Goal: Task Accomplishment & Management: Complete application form

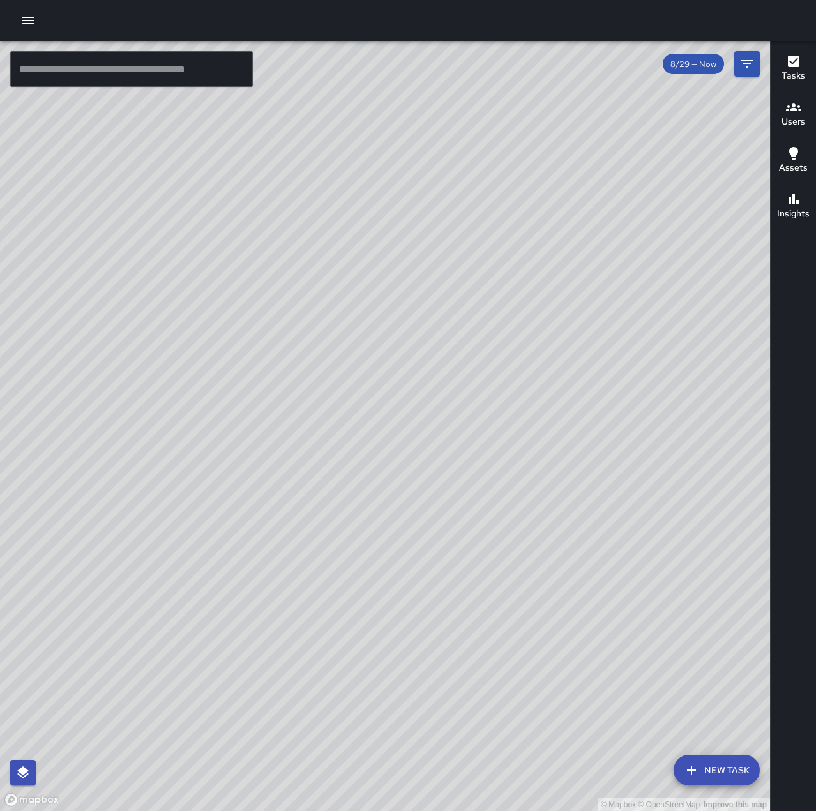
click at [21, 17] on icon "button" at bounding box center [27, 20] width 15 height 15
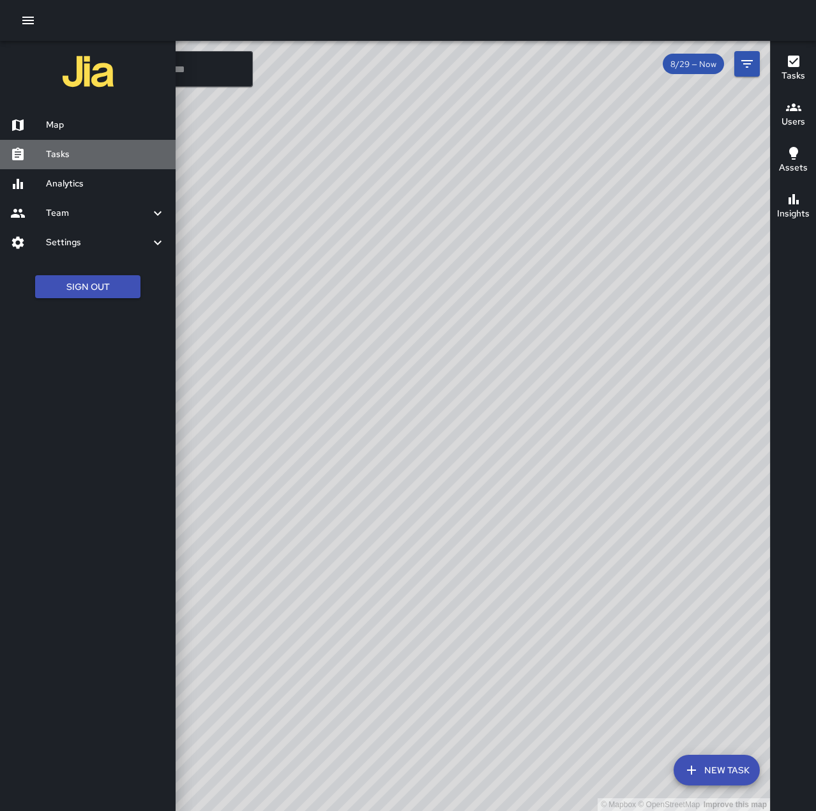
click at [77, 149] on h6 "Tasks" at bounding box center [105, 154] width 119 height 14
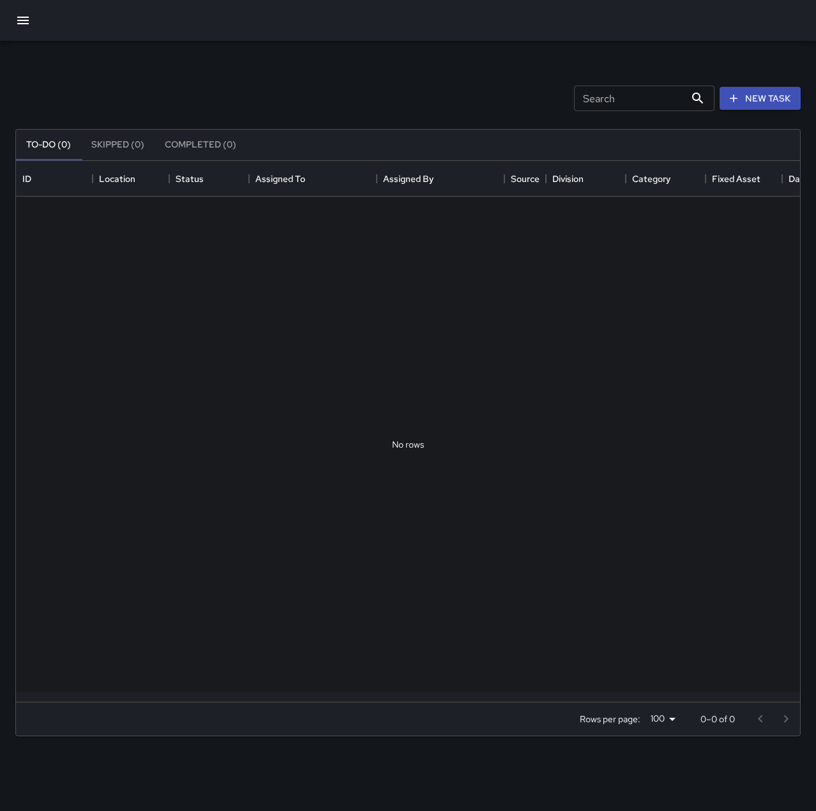
scroll to position [531, 774]
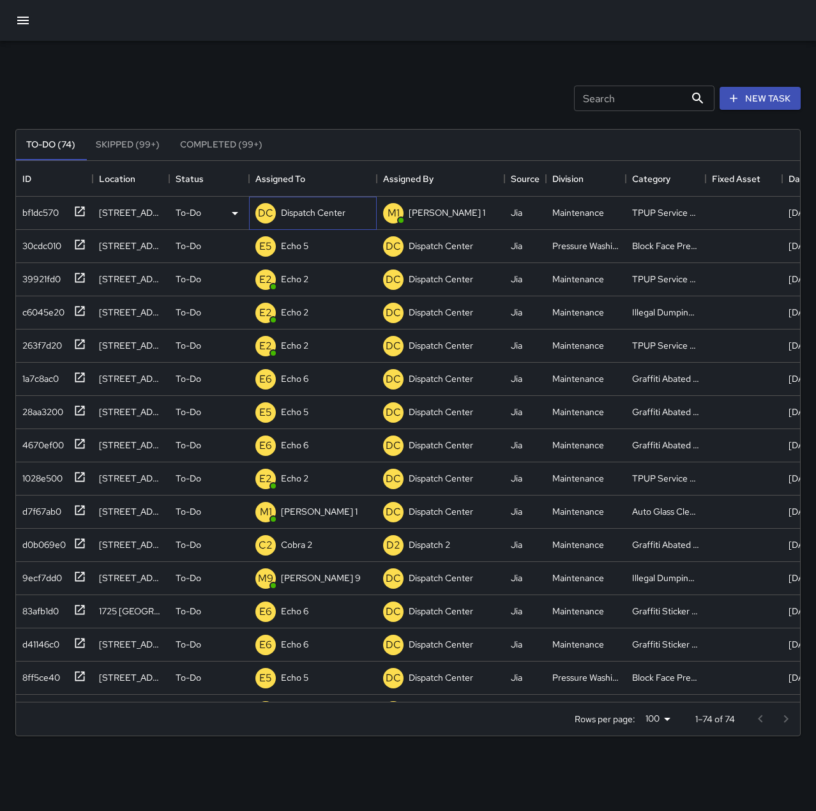
click at [328, 211] on p "Dispatch Center" at bounding box center [313, 212] width 64 height 13
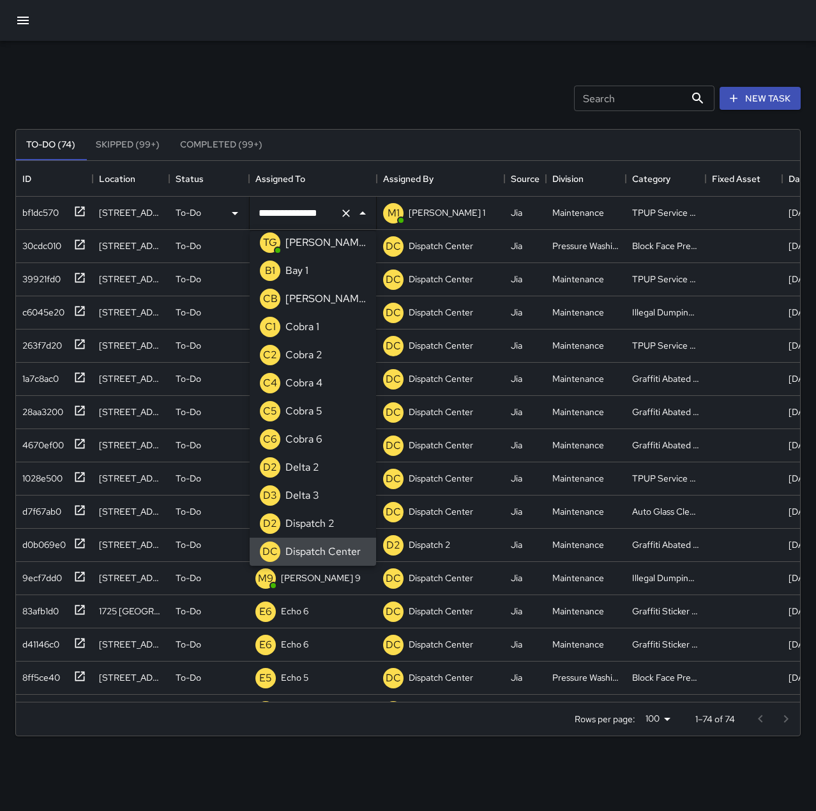
click at [342, 211] on icon "Clear" at bounding box center [346, 213] width 13 height 13
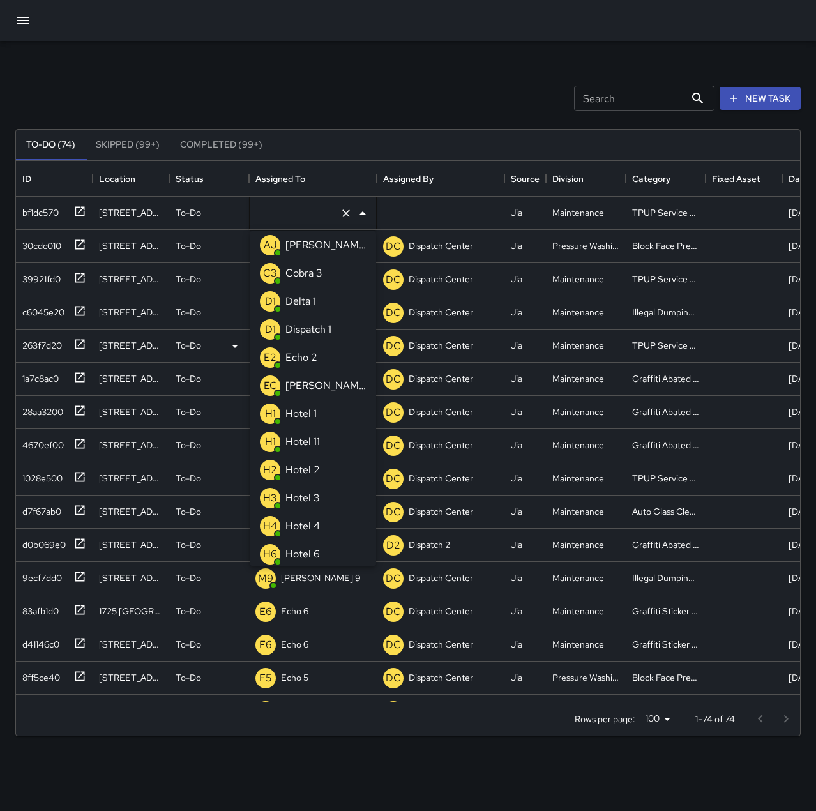
click at [322, 354] on li "E2 Echo 2" at bounding box center [313, 357] width 126 height 28
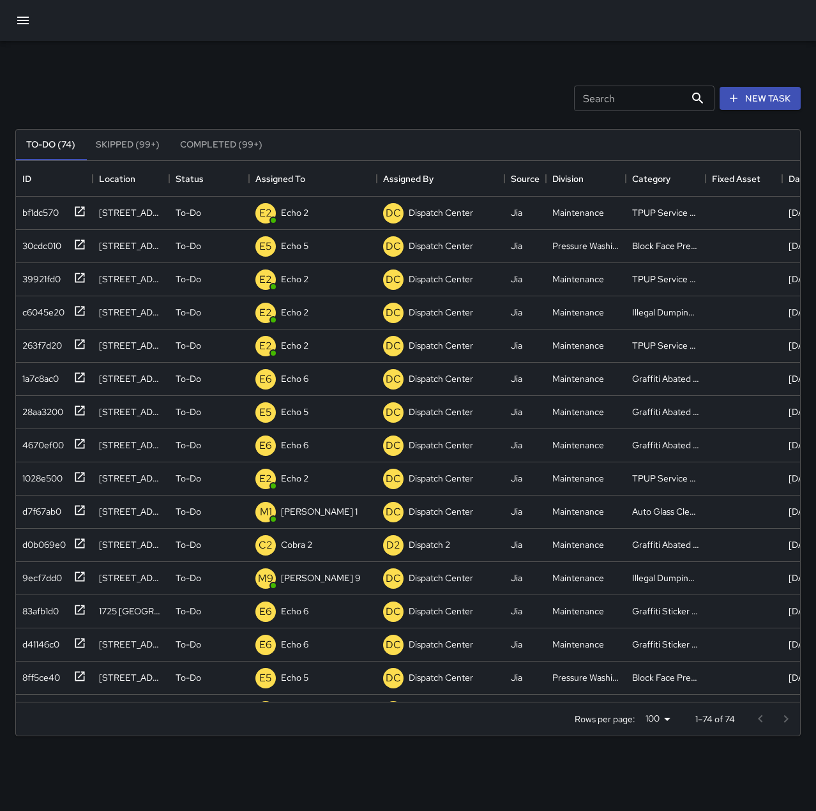
click at [319, 60] on div "Search Search New Task To-Do (74) Skipped (99+) Completed (99+) ID Location Sta…" at bounding box center [408, 397] width 816 height 713
click at [303, 244] on p "Dispatch 1" at bounding box center [300, 245] width 39 height 13
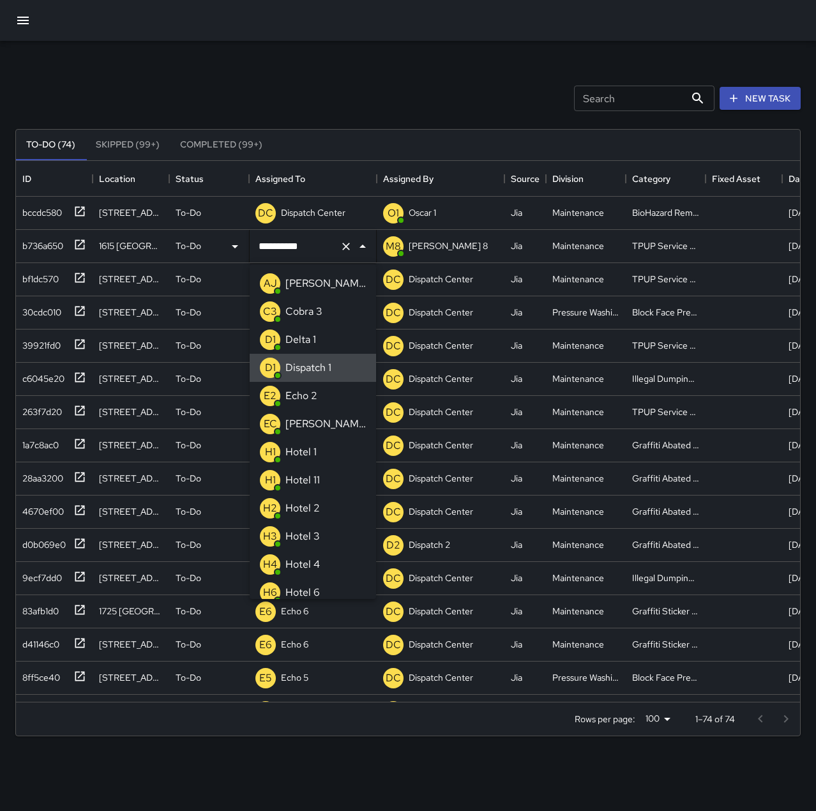
click at [338, 244] on button "Clear" at bounding box center [346, 247] width 18 height 18
click at [310, 390] on p "Echo 2" at bounding box center [301, 395] width 32 height 15
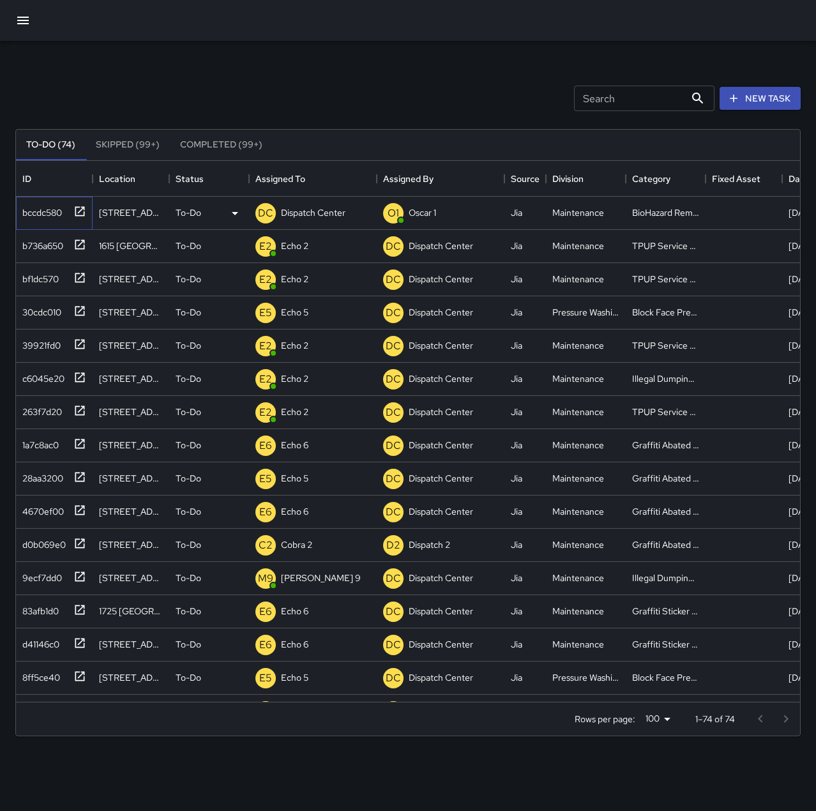
click at [49, 213] on div "bccdc580" at bounding box center [39, 210] width 45 height 18
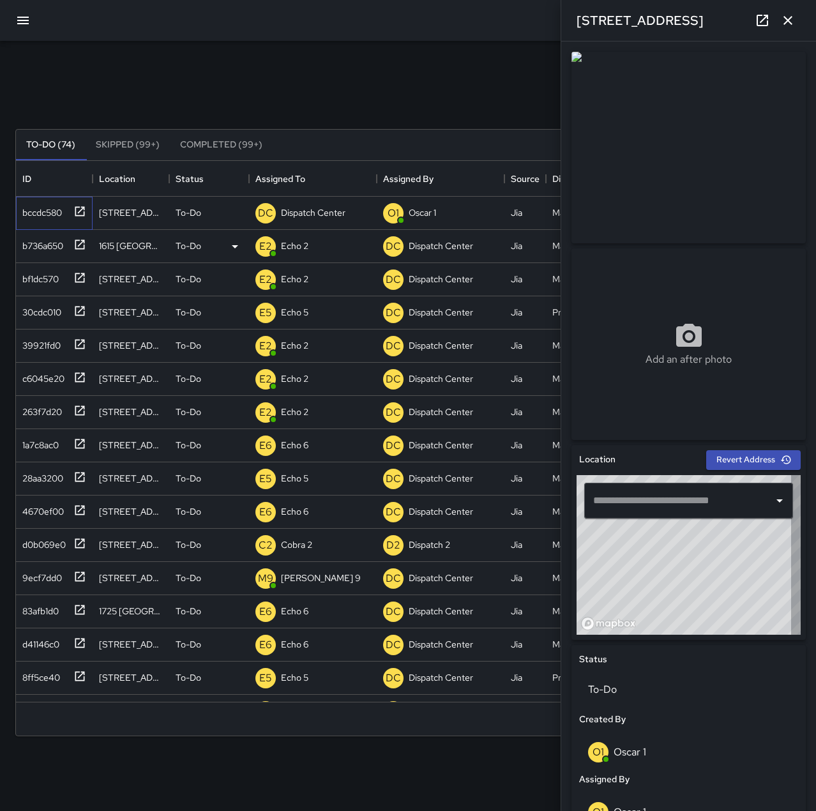
type input "**********"
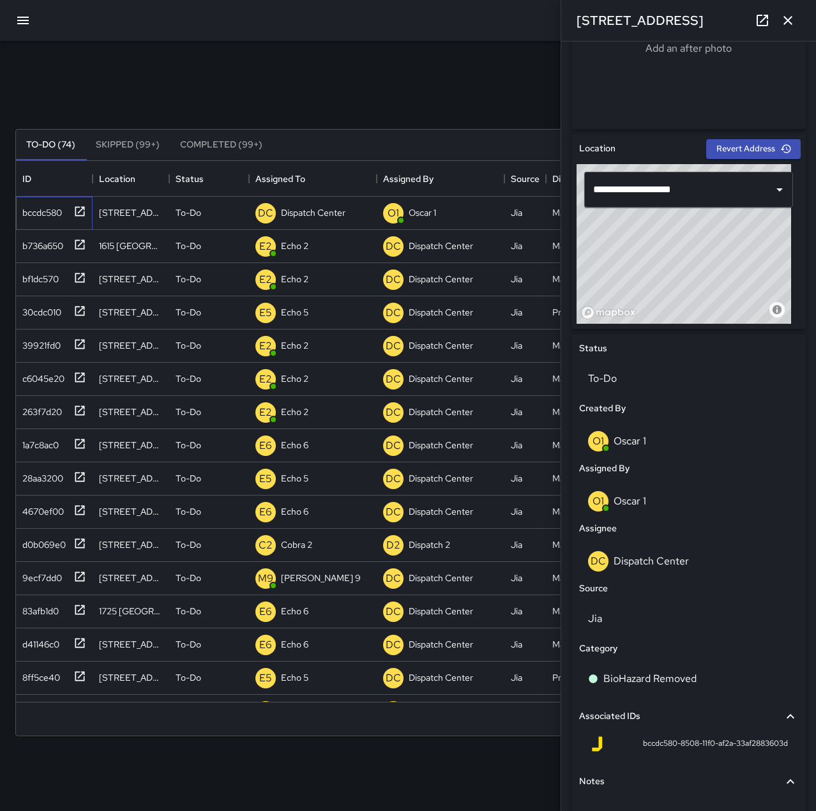
scroll to position [391, 0]
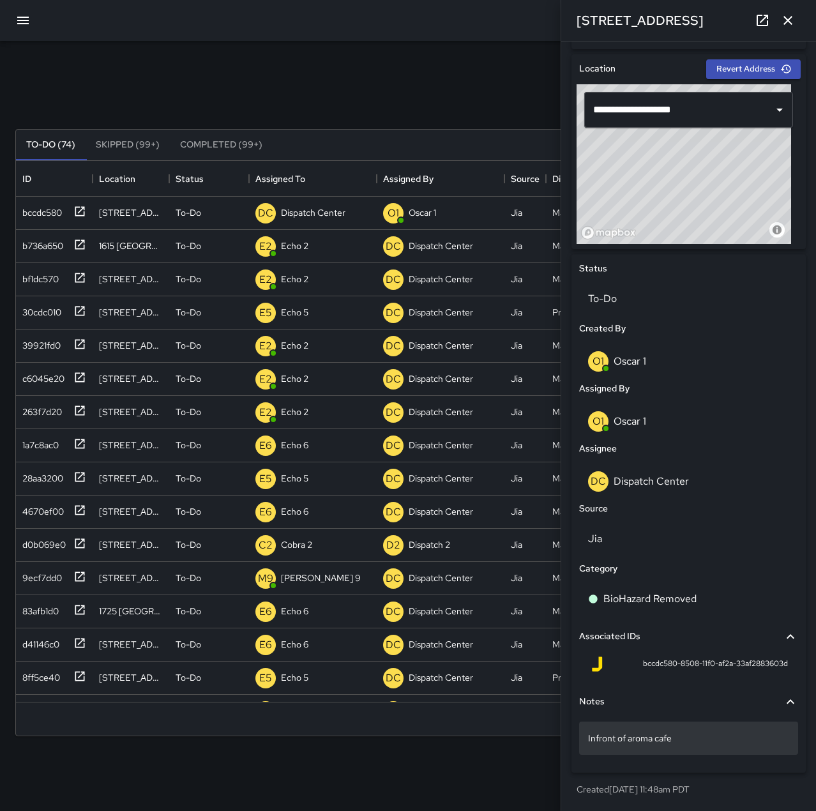
click at [704, 740] on p "Infront of aroma cafe" at bounding box center [688, 738] width 201 height 13
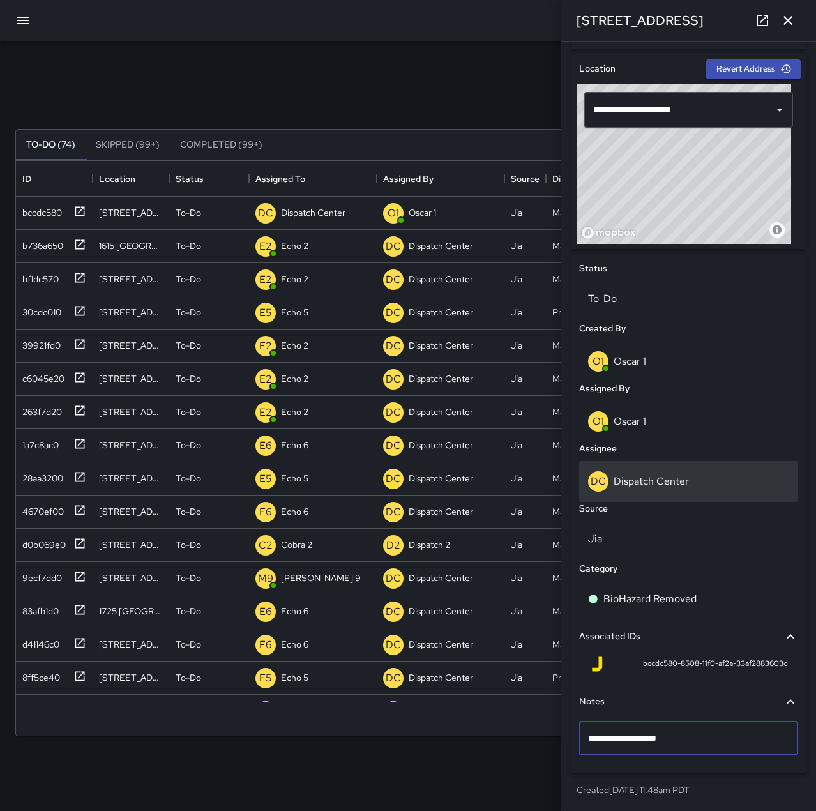
click at [702, 479] on div "DC Dispatch Center" at bounding box center [688, 481] width 201 height 20
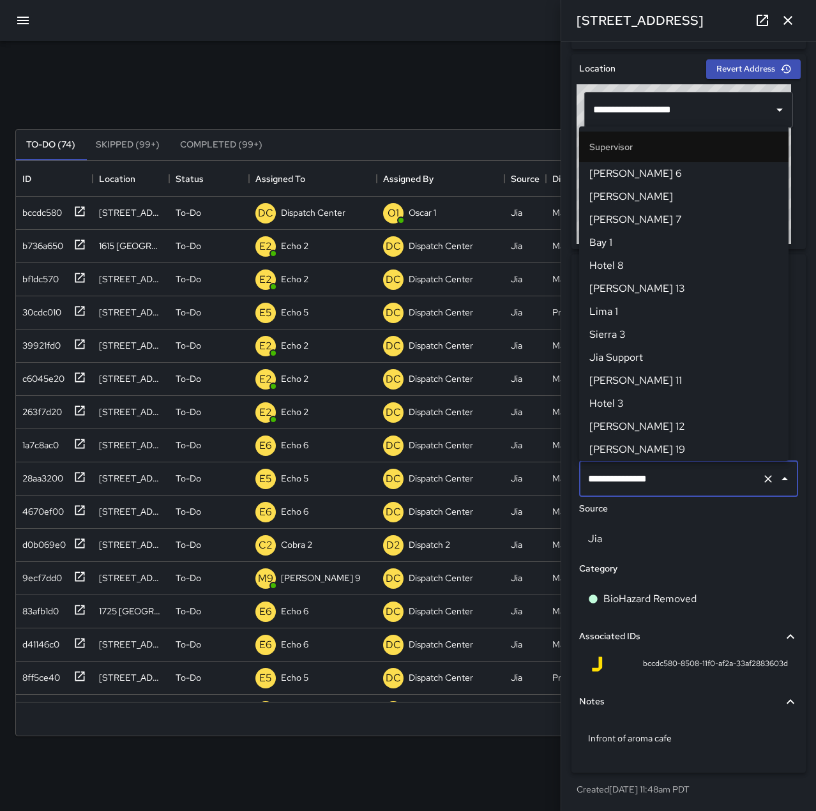
scroll to position [1218, 0]
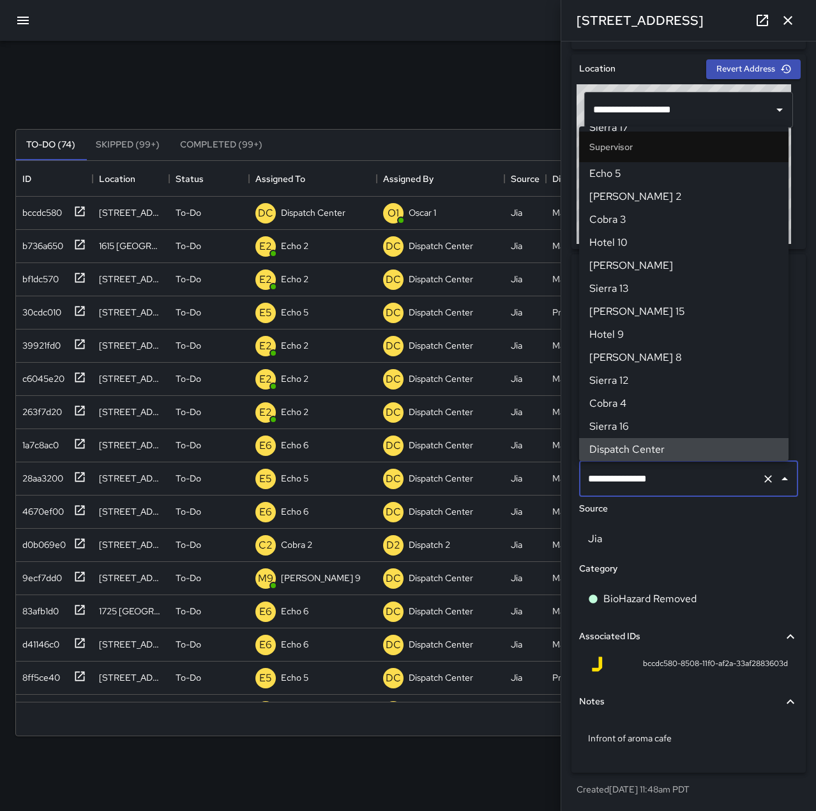
click at [762, 481] on icon "Clear" at bounding box center [768, 478] width 13 height 13
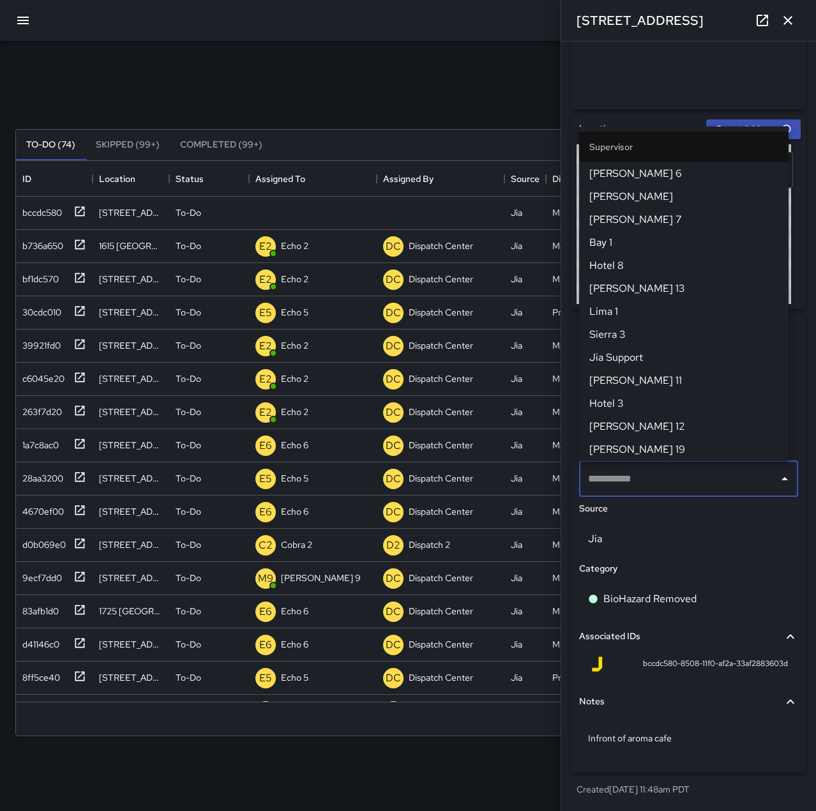
scroll to position [331, 0]
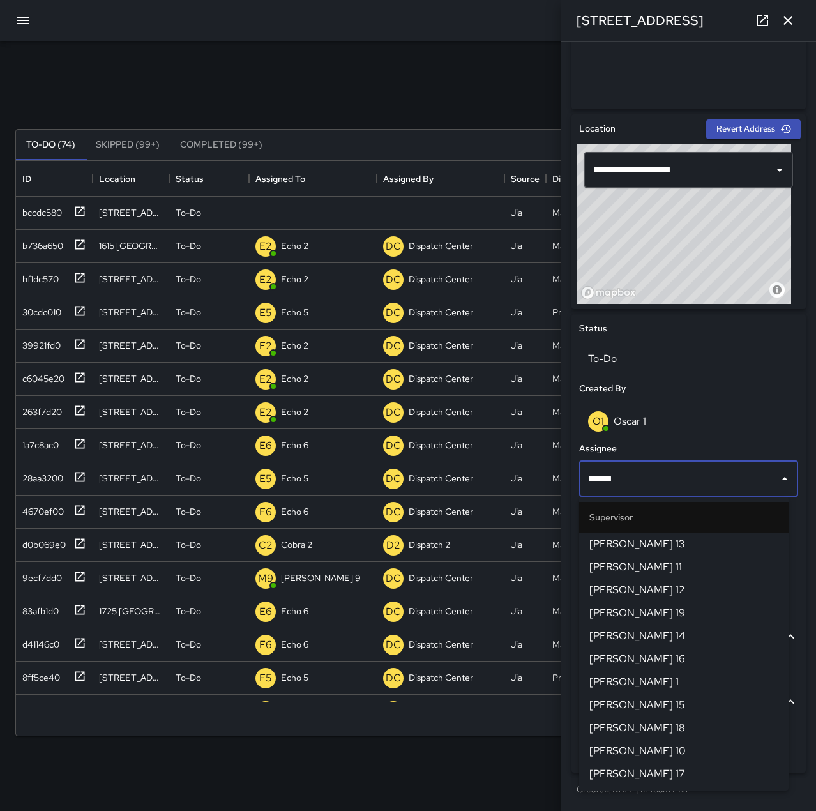
type input "******"
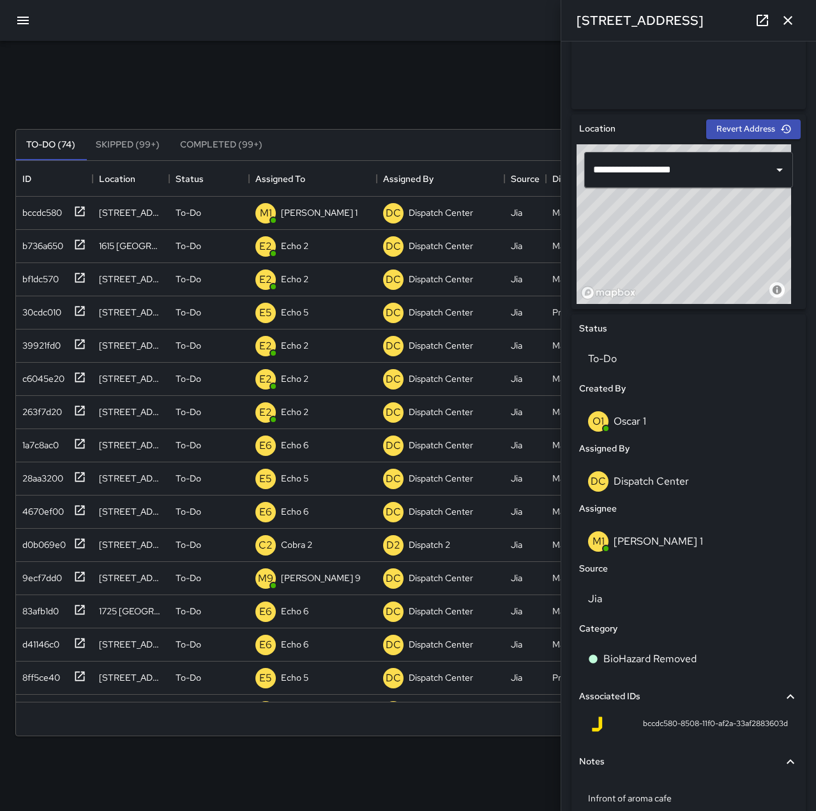
click at [783, 20] on icon "button" at bounding box center [787, 20] width 15 height 15
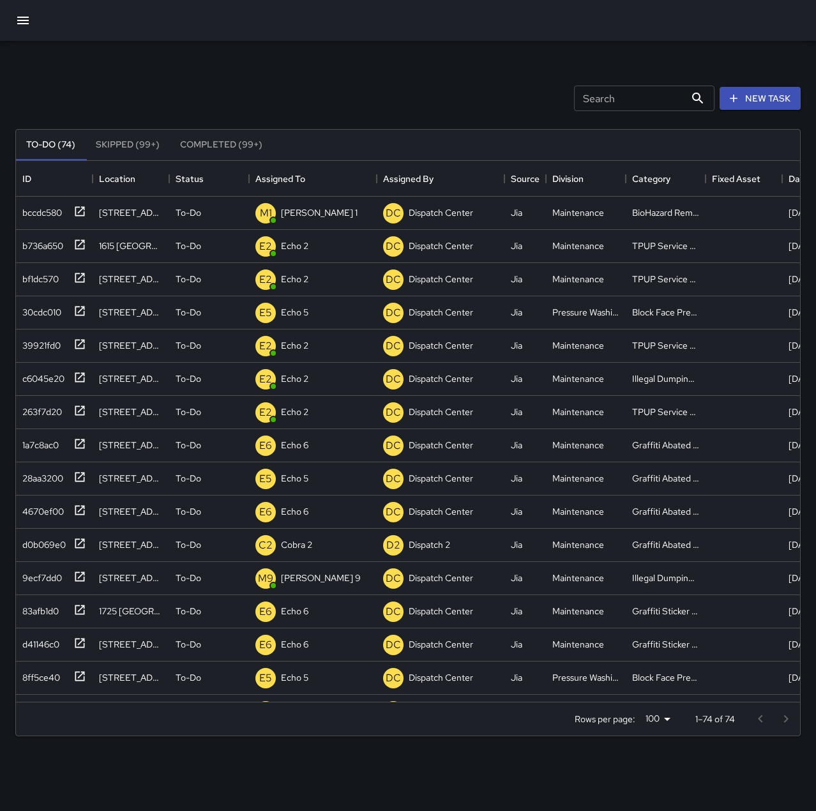
click at [311, 93] on div "Search Search New Task" at bounding box center [408, 98] width 790 height 66
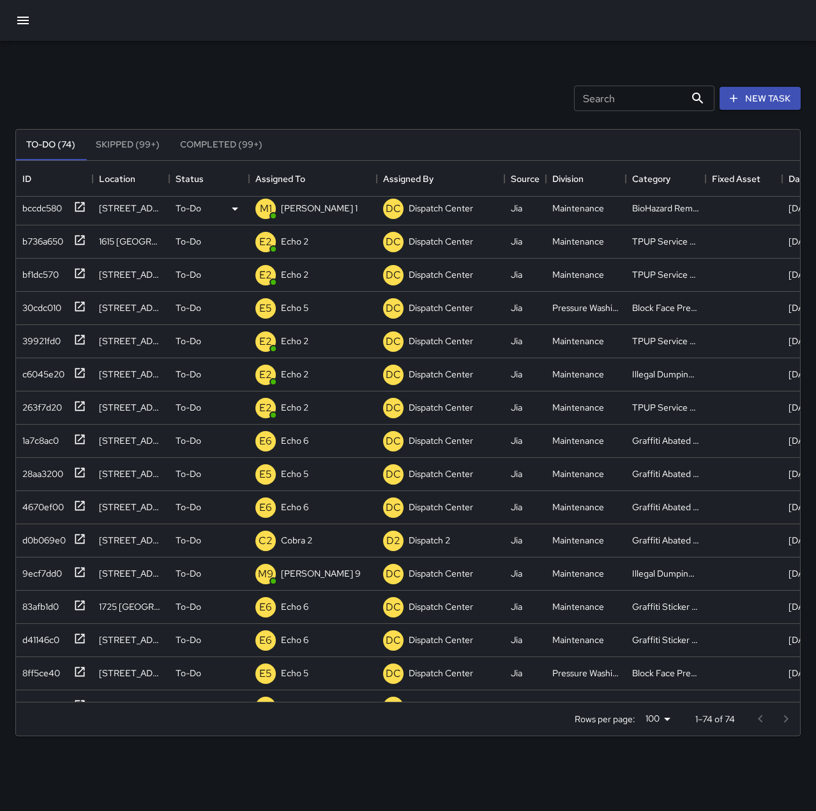
scroll to position [0, 0]
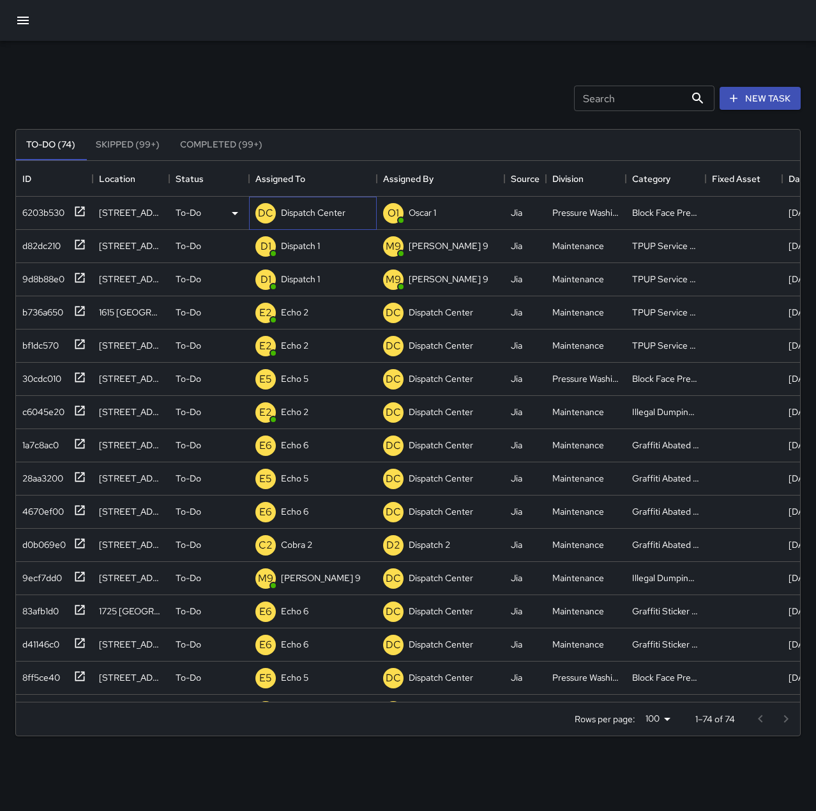
click at [333, 211] on p "Dispatch Center" at bounding box center [313, 212] width 64 height 13
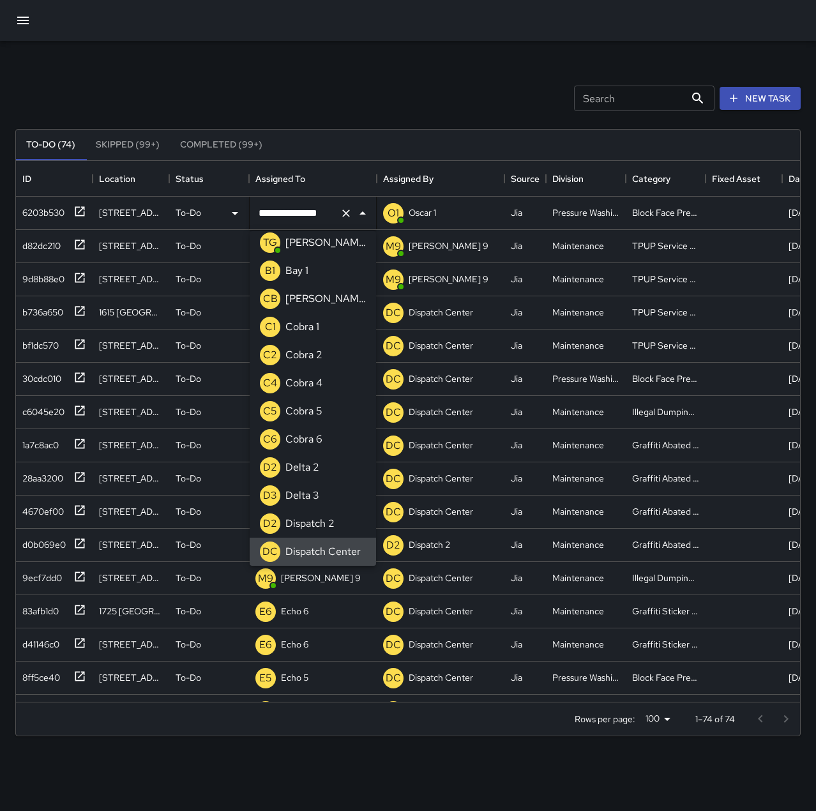
click at [345, 212] on icon "Clear" at bounding box center [346, 213] width 8 height 8
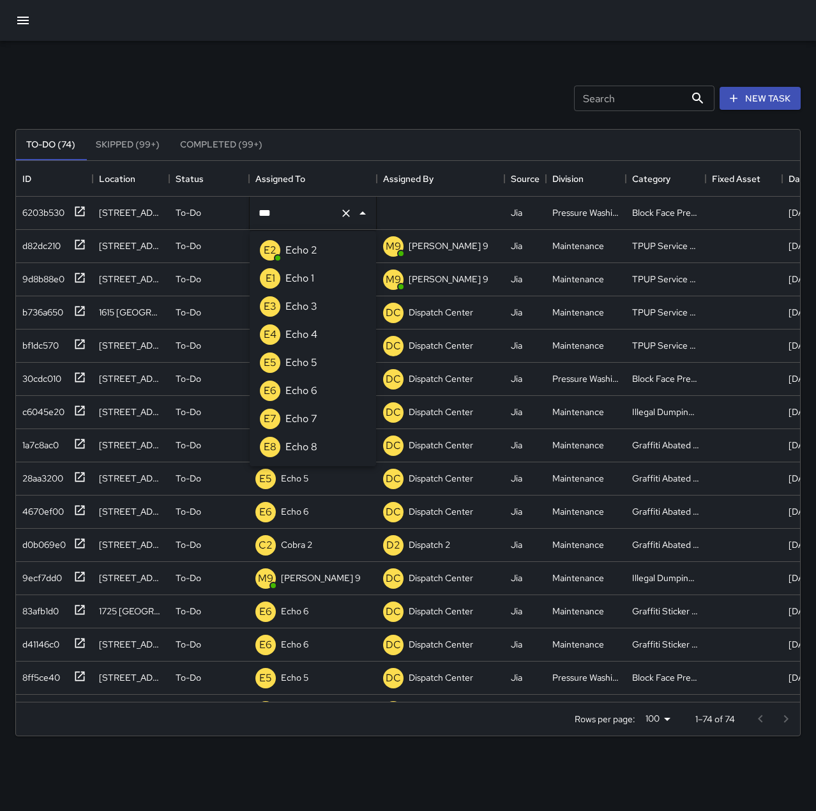
type input "****"
click at [338, 370] on li "E5 Echo 5" at bounding box center [313, 363] width 126 height 28
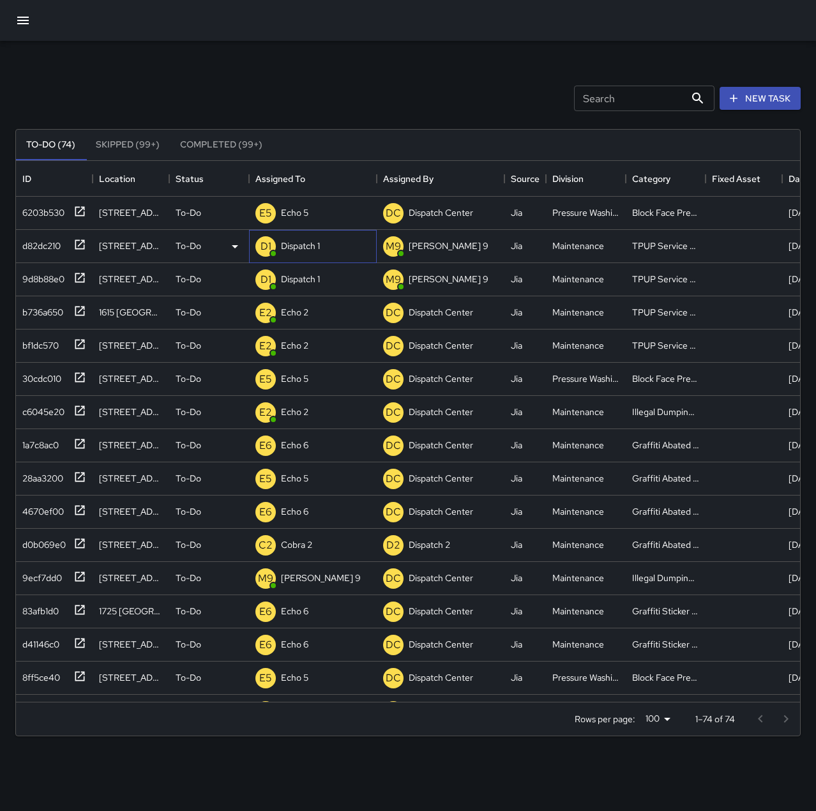
click at [320, 252] on p "Dispatch 1" at bounding box center [300, 245] width 39 height 13
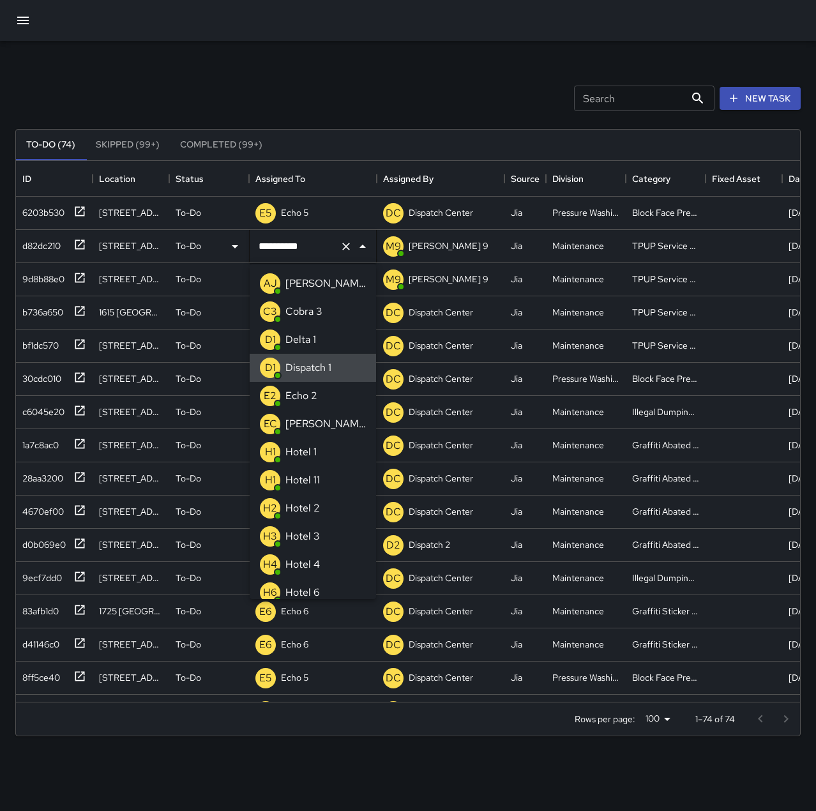
click at [347, 250] on icon "Clear" at bounding box center [346, 246] width 13 height 13
click at [336, 389] on li "E2 Echo 2" at bounding box center [313, 396] width 126 height 28
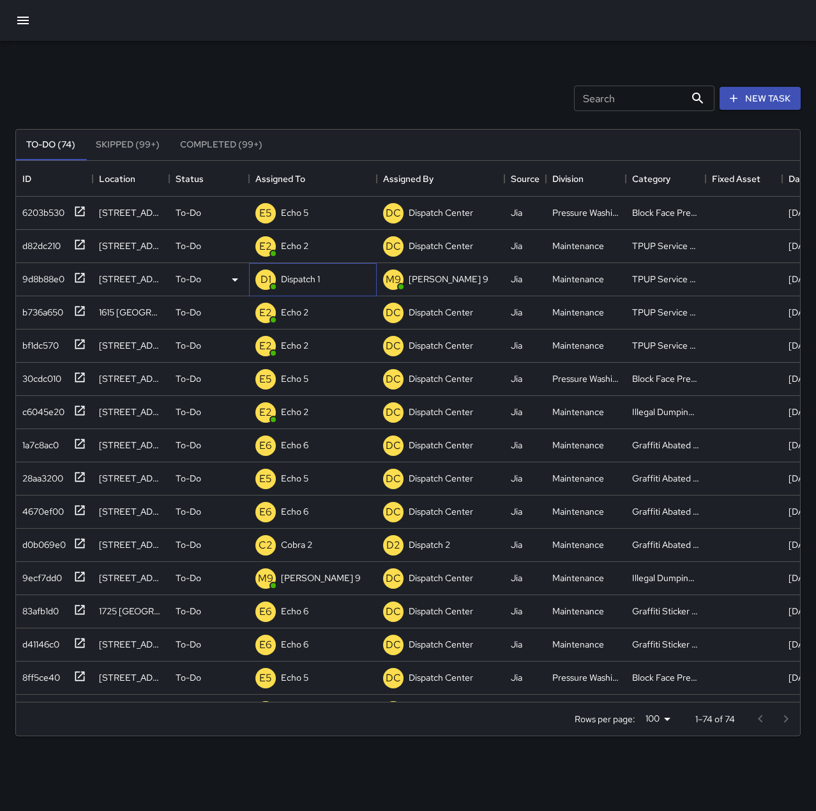
click at [308, 277] on p "Dispatch 1" at bounding box center [300, 279] width 39 height 13
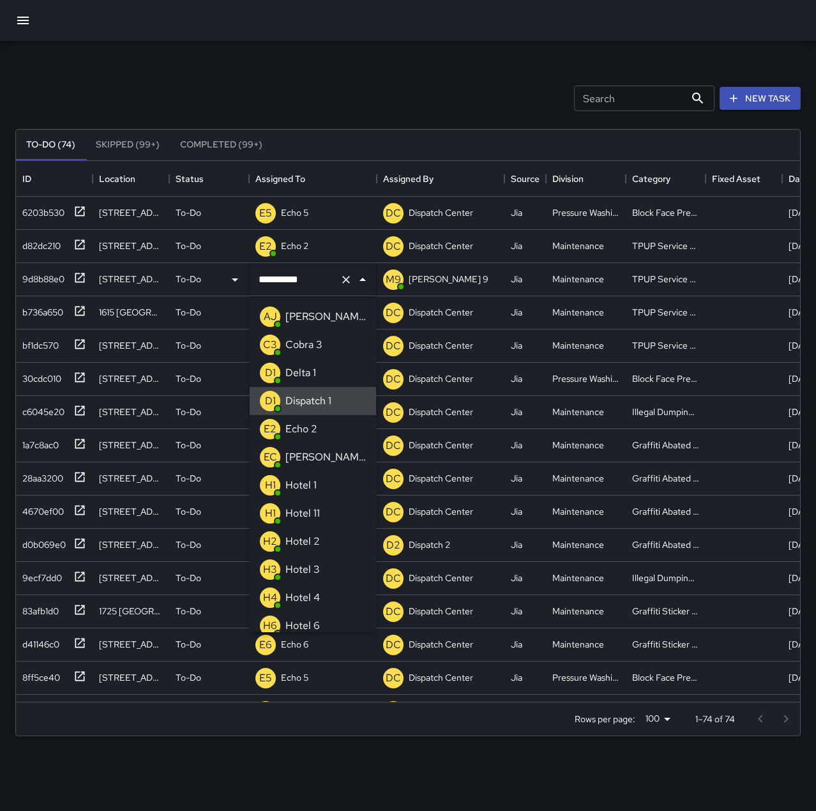
click at [343, 280] on icon "Clear" at bounding box center [346, 279] width 13 height 13
click at [339, 429] on li "E2 Echo 2" at bounding box center [313, 429] width 126 height 28
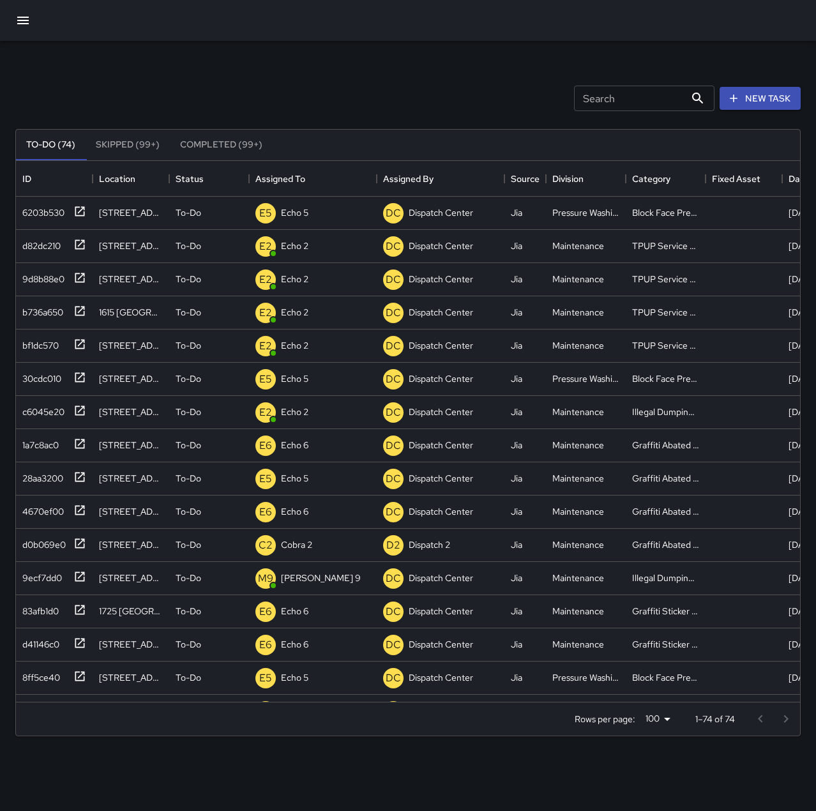
click at [358, 26] on div at bounding box center [408, 20] width 816 height 41
click at [299, 207] on p "Dispatch Center" at bounding box center [313, 212] width 64 height 13
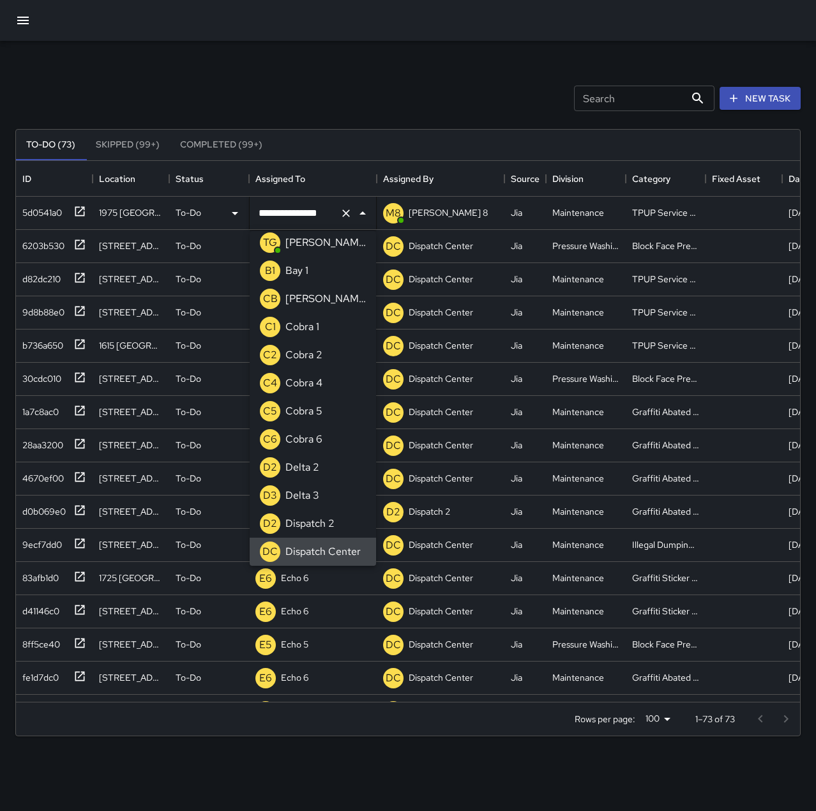
click at [344, 211] on icon "Clear" at bounding box center [346, 213] width 8 height 8
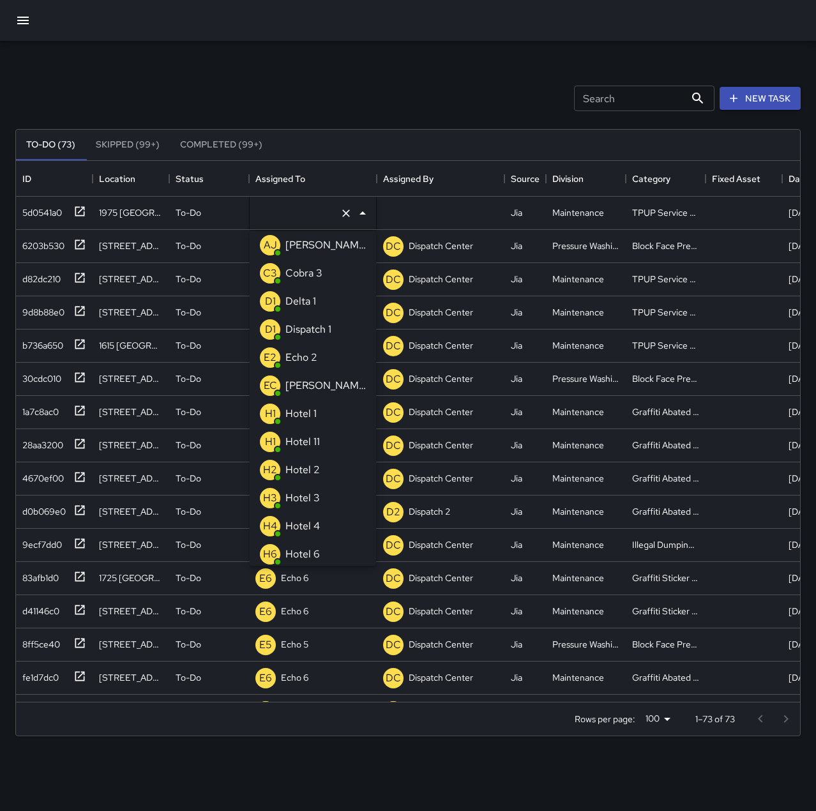
click at [322, 358] on li "E2 Echo 2" at bounding box center [313, 357] width 126 height 28
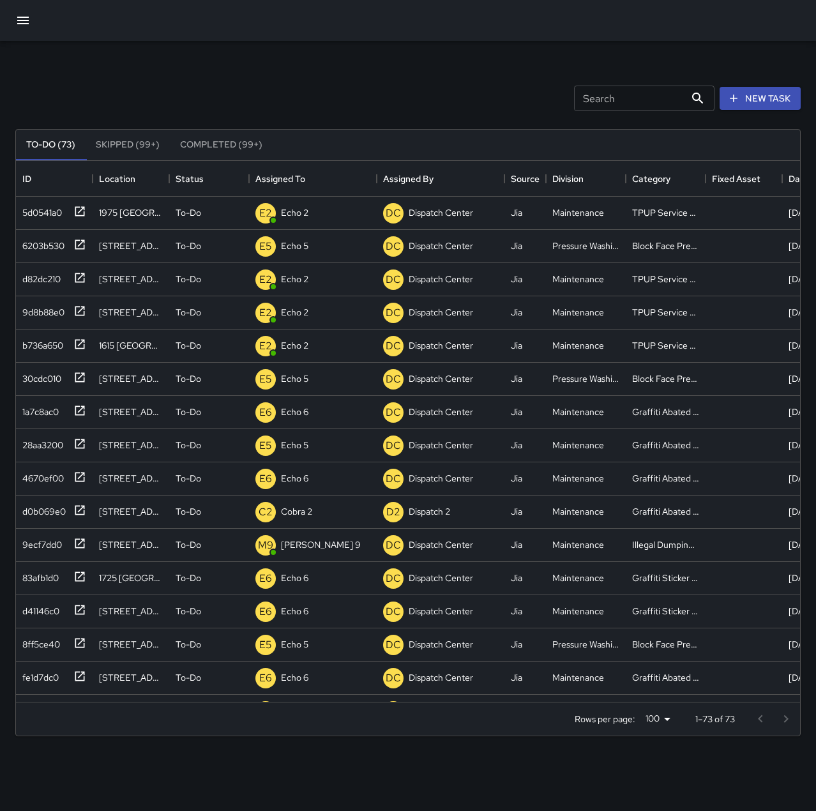
click at [28, 18] on icon "button" at bounding box center [22, 21] width 11 height 8
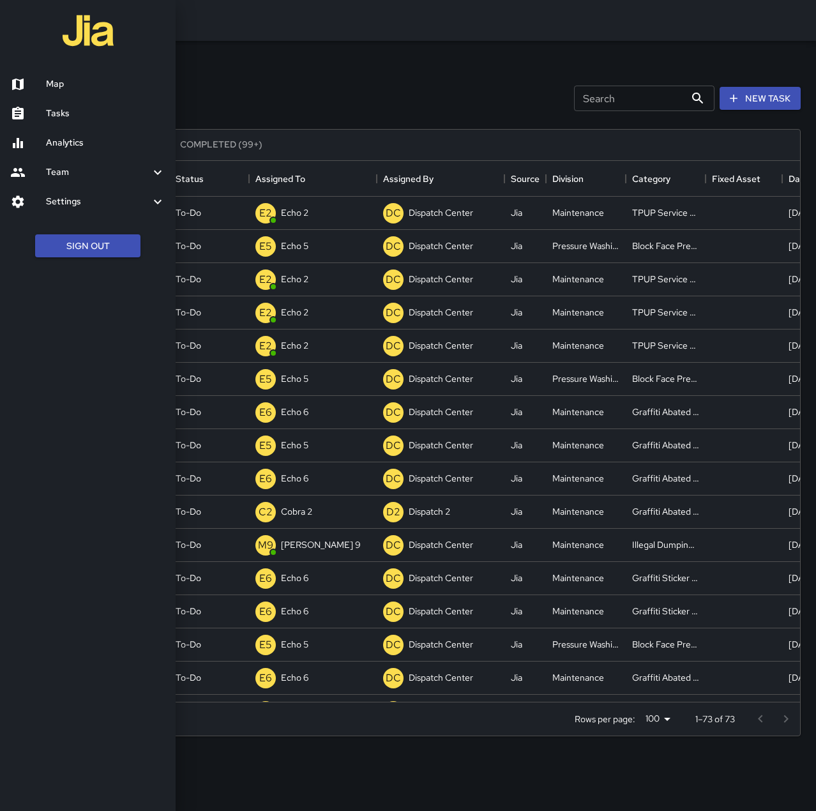
click at [69, 87] on h6 "Map" at bounding box center [105, 84] width 119 height 14
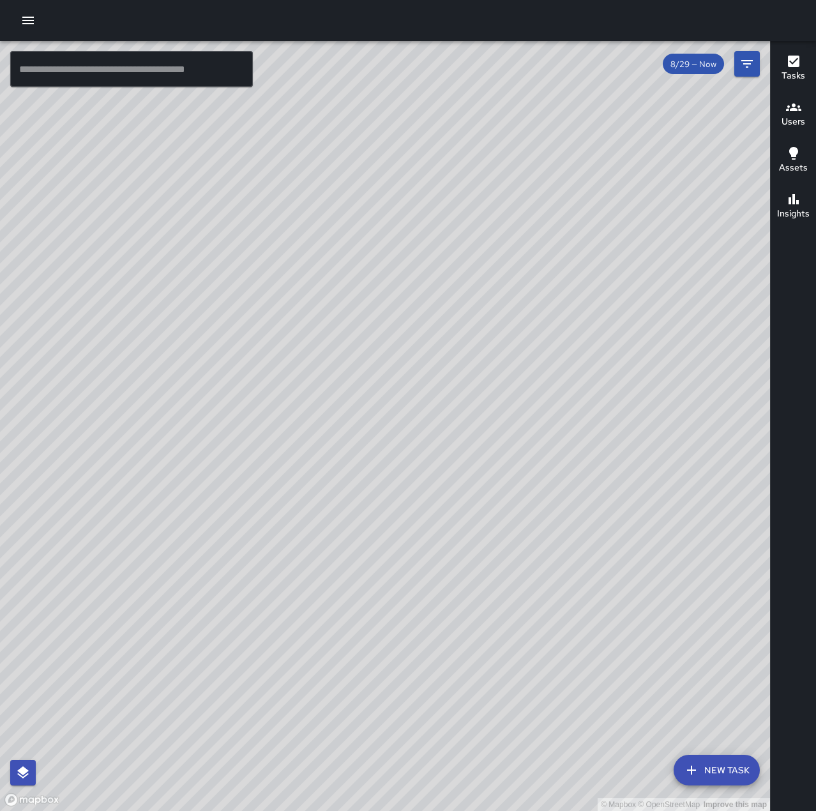
drag, startPoint x: 490, startPoint y: 451, endPoint x: 313, endPoint y: 578, distance: 218.1
click at [313, 578] on div "© Mapbox © OpenStreetMap Improve this map" at bounding box center [385, 426] width 770 height 770
drag, startPoint x: 461, startPoint y: 320, endPoint x: 351, endPoint y: 481, distance: 195.2
click at [351, 481] on div "© Mapbox © OpenStreetMap Improve this map" at bounding box center [385, 426] width 770 height 770
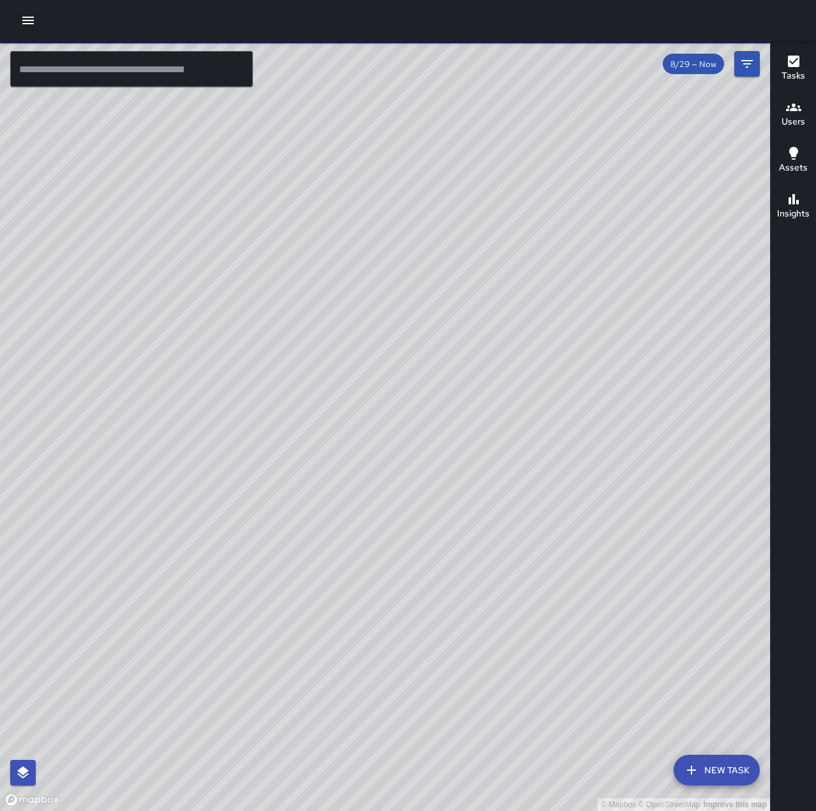
drag, startPoint x: 661, startPoint y: 257, endPoint x: 613, endPoint y: 504, distance: 251.7
click at [626, 509] on div "© Mapbox © OpenStreetMap Improve this map" at bounding box center [385, 426] width 770 height 770
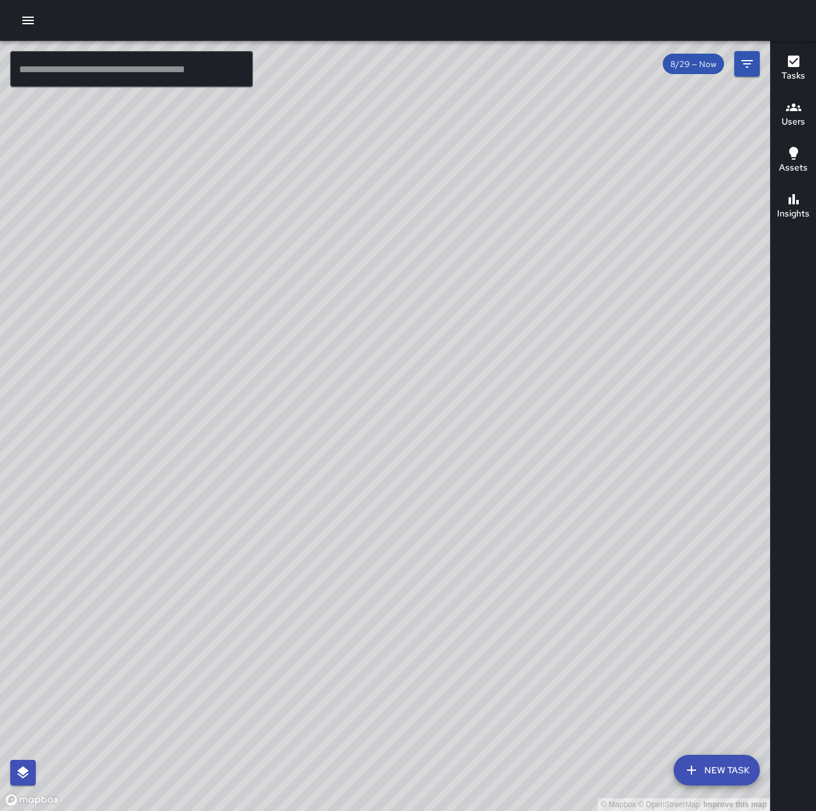
drag, startPoint x: 356, startPoint y: 547, endPoint x: 472, endPoint y: 368, distance: 213.2
click at [472, 368] on div "© Mapbox © OpenStreetMap Improve this map" at bounding box center [385, 426] width 770 height 770
drag, startPoint x: 587, startPoint y: 400, endPoint x: 321, endPoint y: 487, distance: 279.2
click at [321, 487] on div "© Mapbox © OpenStreetMap Improve this map" at bounding box center [385, 426] width 770 height 770
drag, startPoint x: 464, startPoint y: 458, endPoint x: 681, endPoint y: 285, distance: 278.1
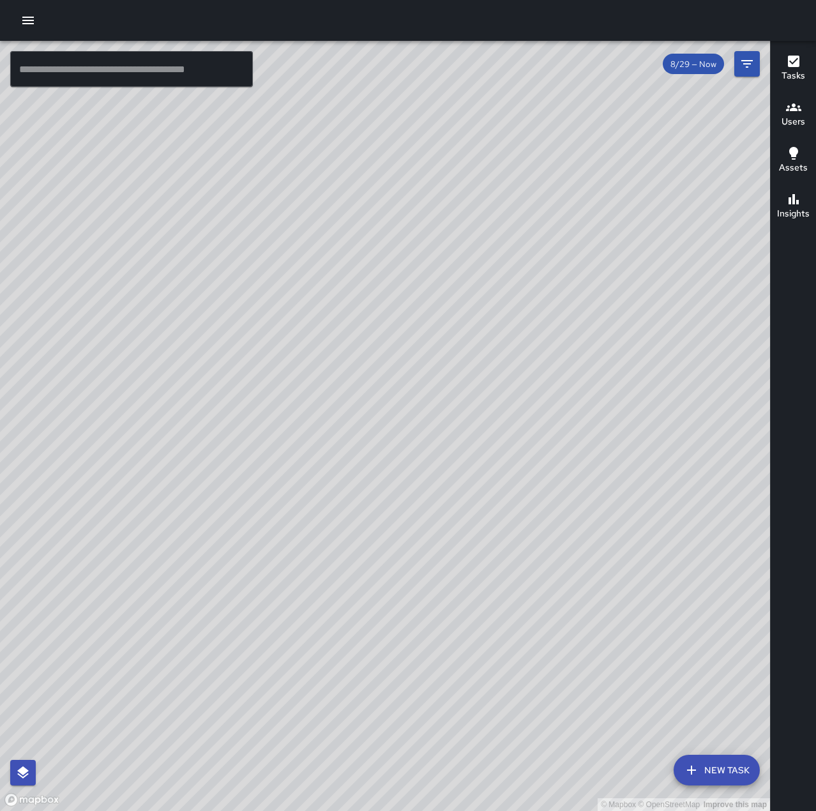
click at [681, 285] on div "© Mapbox © OpenStreetMap Improve this map" at bounding box center [385, 426] width 770 height 770
drag, startPoint x: 313, startPoint y: 333, endPoint x: 114, endPoint y: 624, distance: 351.9
click at [123, 648] on div "© Mapbox © OpenStreetMap Improve this map" at bounding box center [385, 426] width 770 height 770
drag, startPoint x: 554, startPoint y: 234, endPoint x: 407, endPoint y: 527, distance: 328.6
click at [407, 527] on div "© Mapbox © OpenStreetMap Improve this map" at bounding box center [385, 424] width 770 height 766
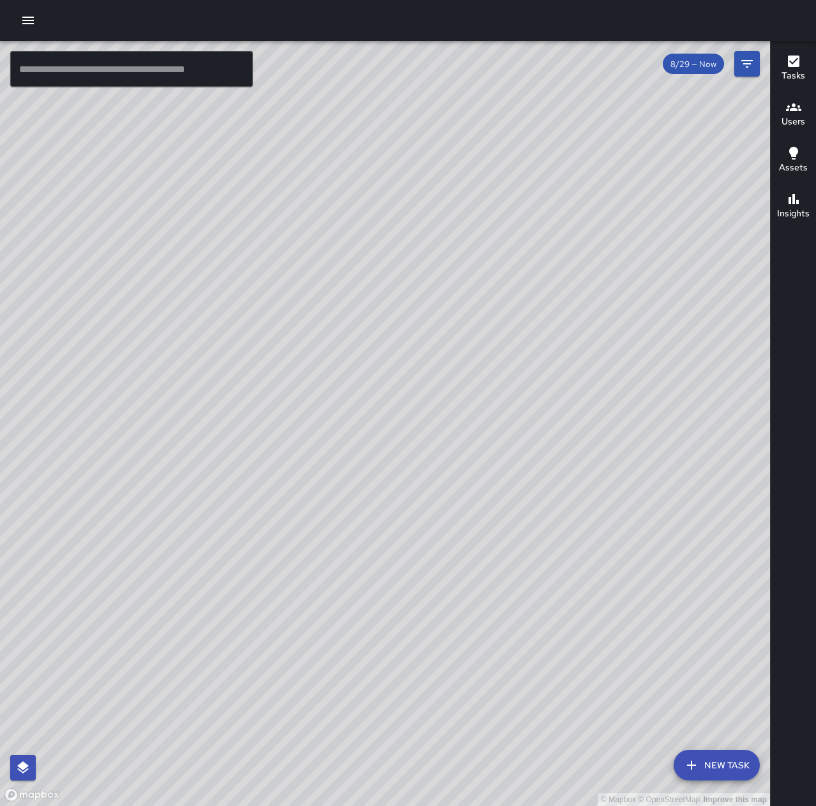
drag, startPoint x: 519, startPoint y: 525, endPoint x: 622, endPoint y: 461, distance: 121.0
click at [622, 461] on div "© Mapbox © OpenStreetMap Improve this map" at bounding box center [385, 424] width 770 height 766
drag, startPoint x: 624, startPoint y: 578, endPoint x: 557, endPoint y: 506, distance: 97.6
click at [574, 518] on div "© Mapbox © OpenStreetMap Improve this map" at bounding box center [385, 424] width 770 height 766
click at [24, 16] on icon "button" at bounding box center [27, 20] width 15 height 15
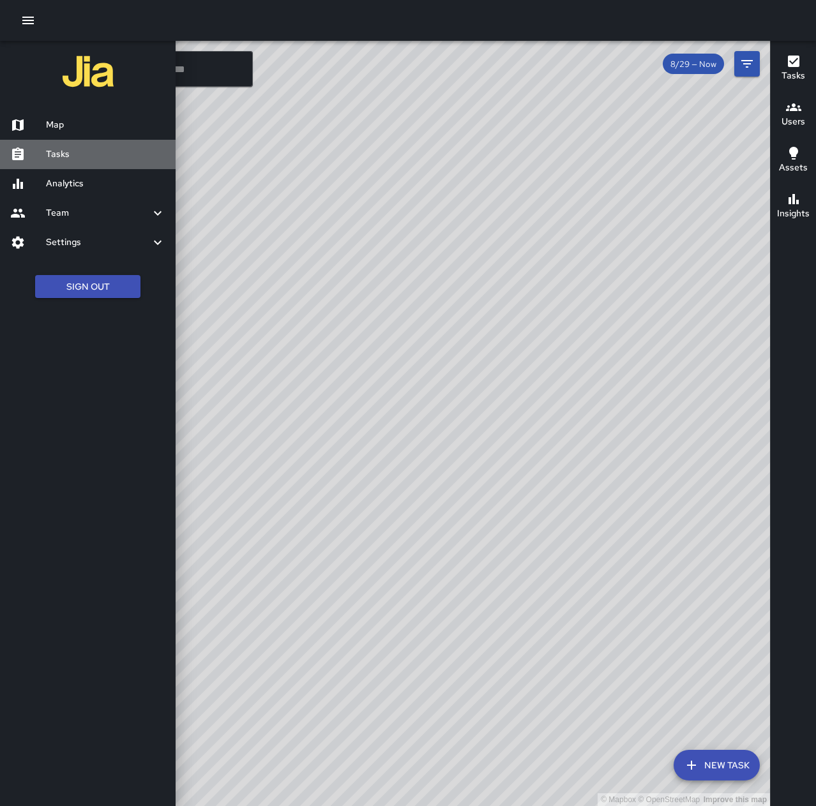
click at [69, 153] on h6 "Tasks" at bounding box center [105, 154] width 119 height 14
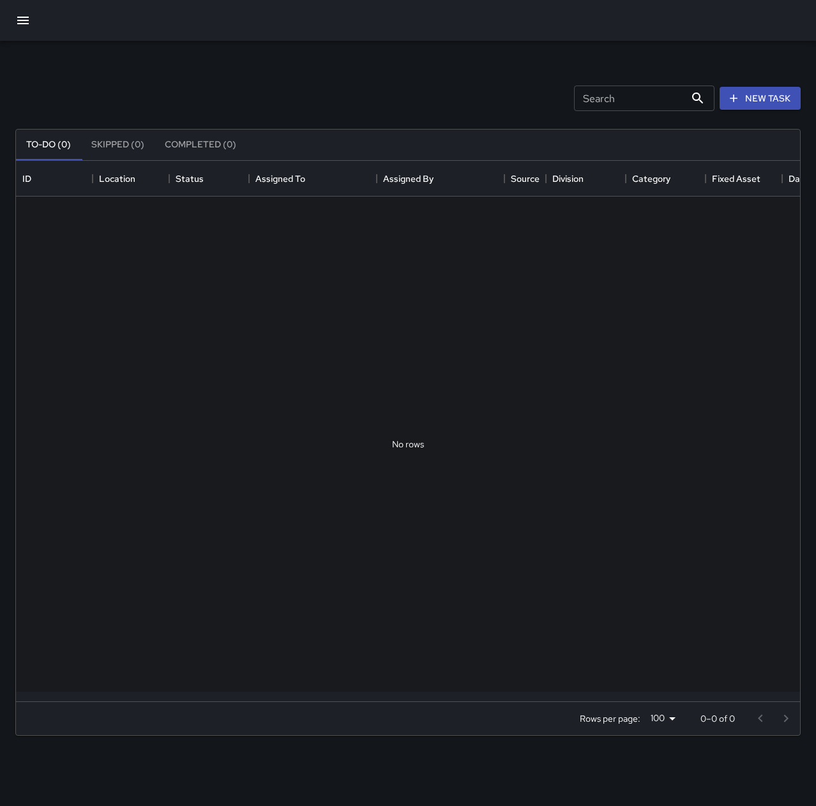
scroll to position [531, 774]
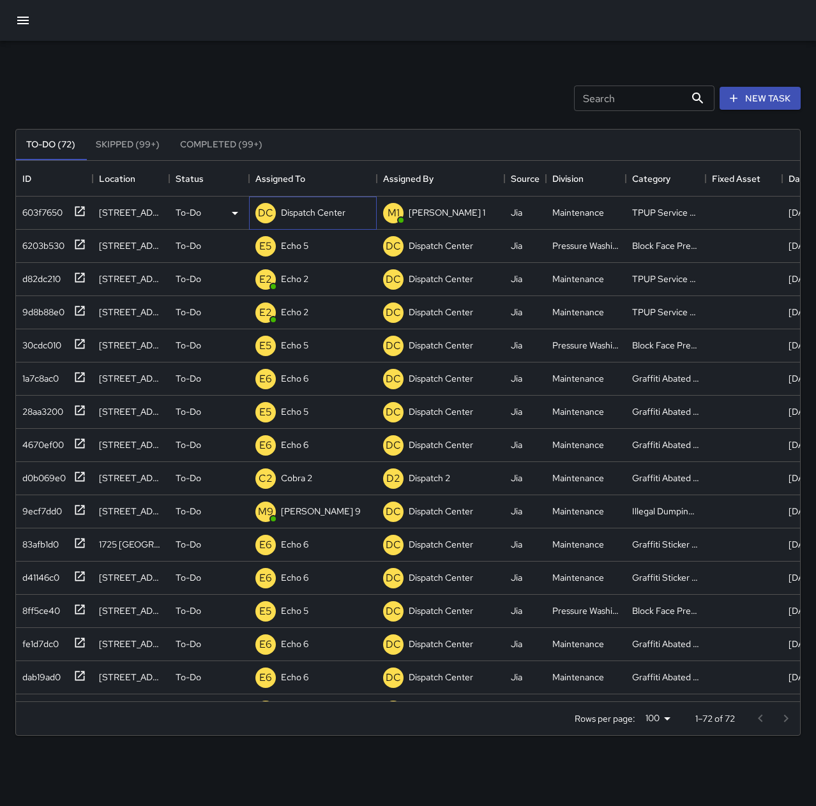
click at [332, 215] on p "Dispatch Center" at bounding box center [313, 212] width 64 height 13
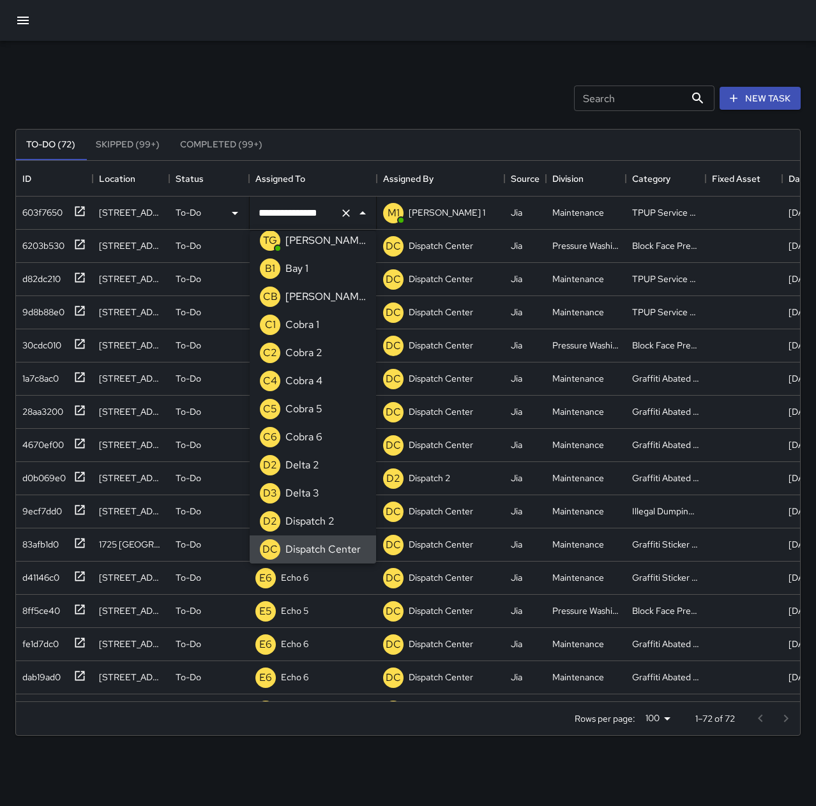
click at [345, 211] on icon "Clear" at bounding box center [346, 213] width 13 height 13
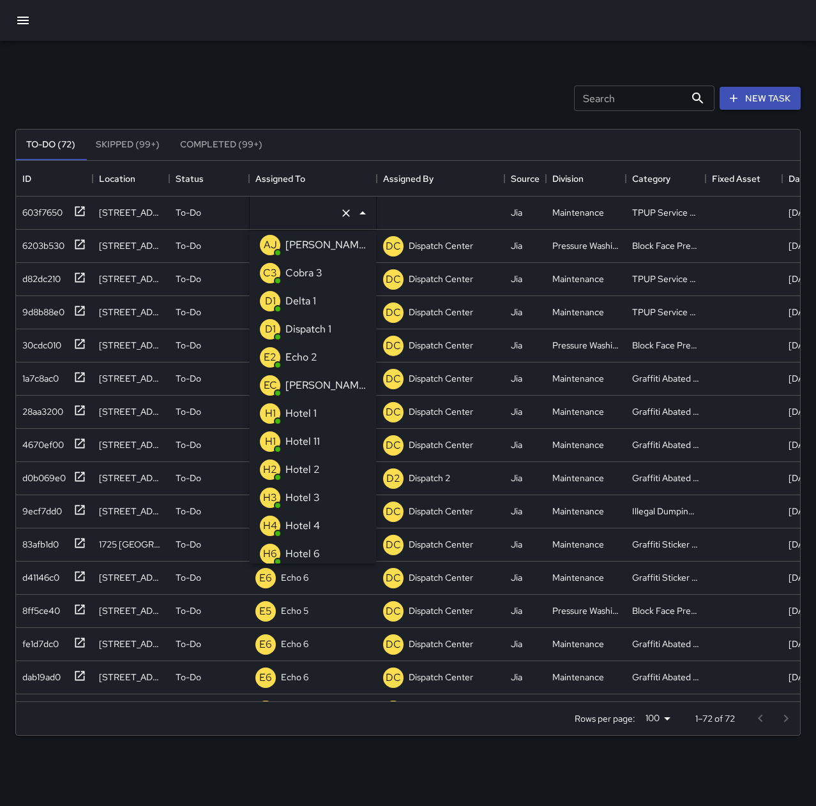
click at [325, 362] on li "E2 Echo 2" at bounding box center [313, 357] width 126 height 28
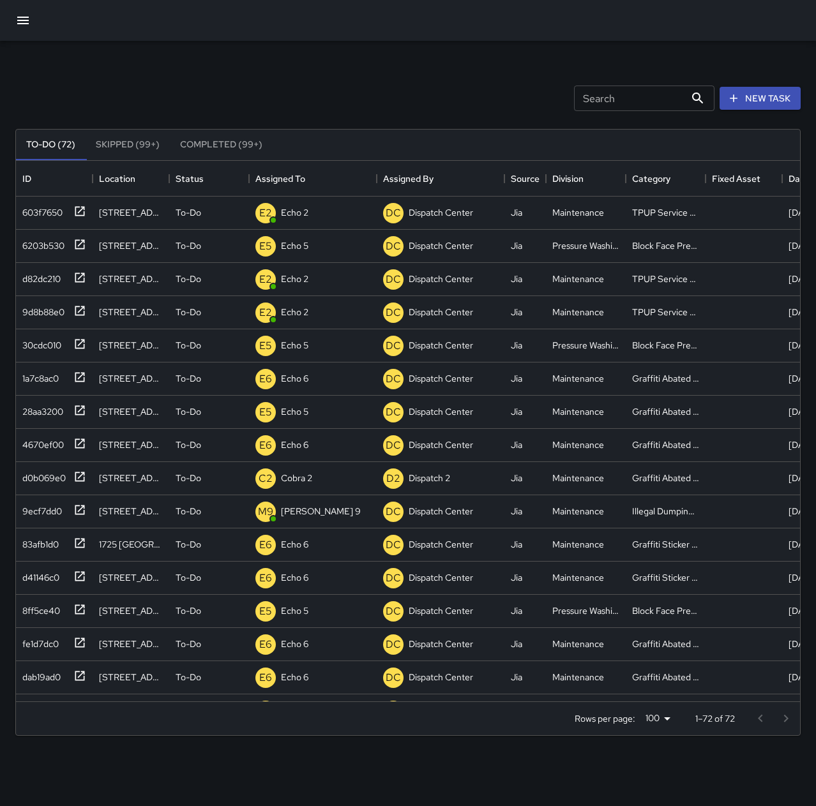
click at [364, 57] on div "Search Search New Task To-Do (72) Skipped (99+) Completed (99+) ID Location Sta…" at bounding box center [408, 397] width 816 height 713
click at [758, 103] on button "New Task" at bounding box center [760, 99] width 81 height 24
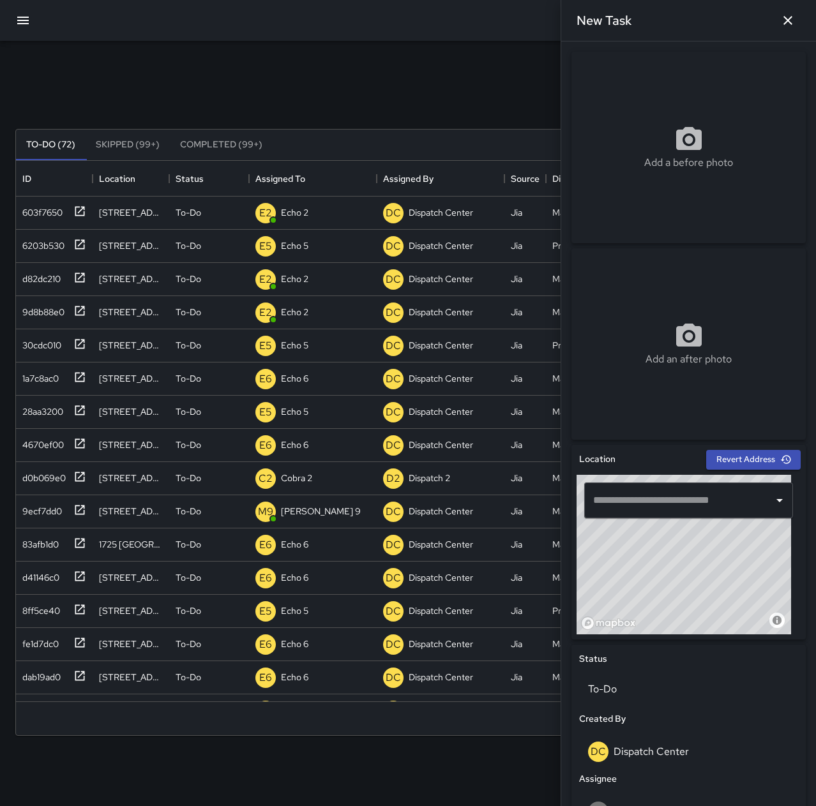
click at [674, 153] on icon at bounding box center [689, 139] width 31 height 31
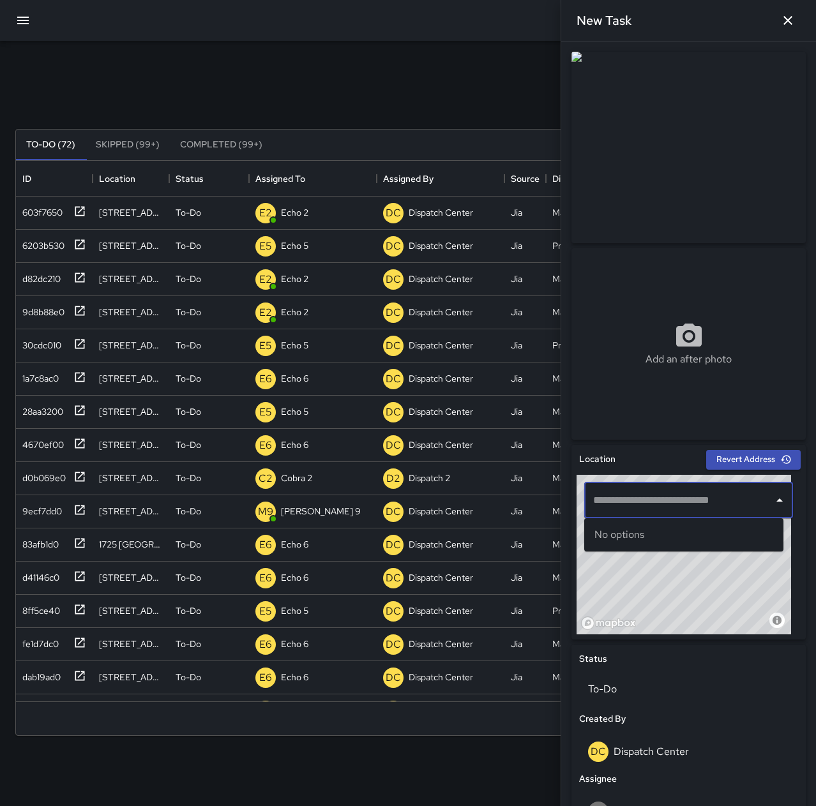
click at [647, 498] on input "text" at bounding box center [679, 500] width 178 height 24
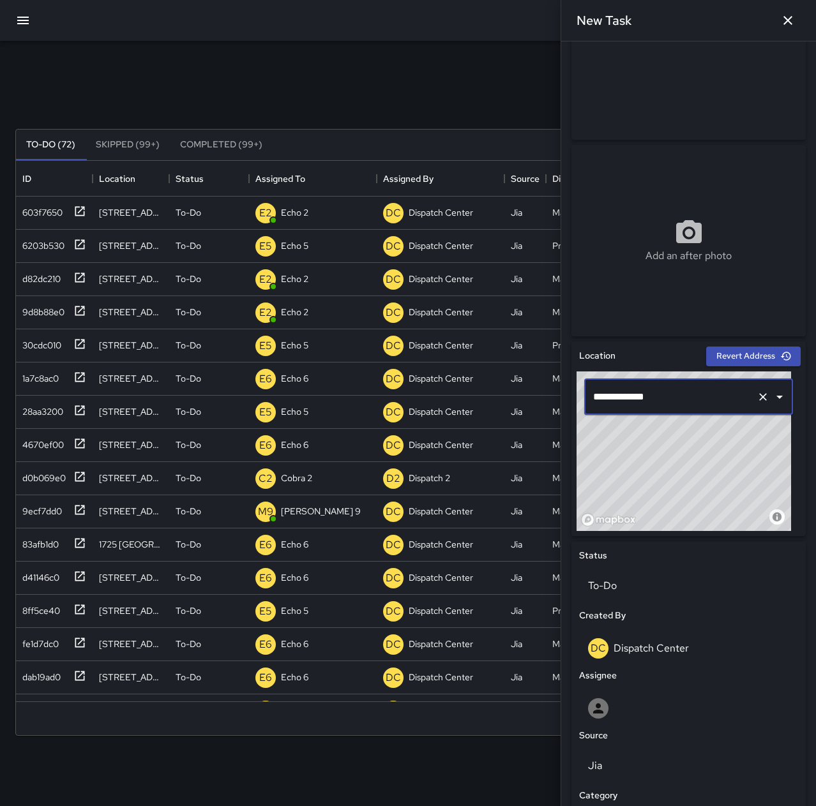
scroll to position [290, 0]
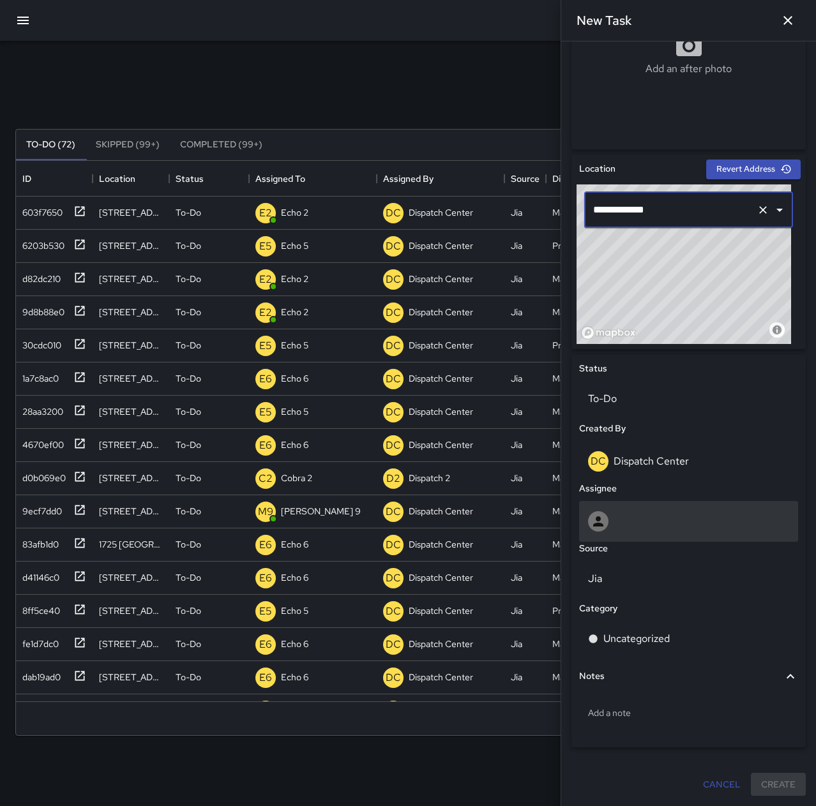
type input "**********"
click at [631, 514] on div at bounding box center [688, 521] width 201 height 20
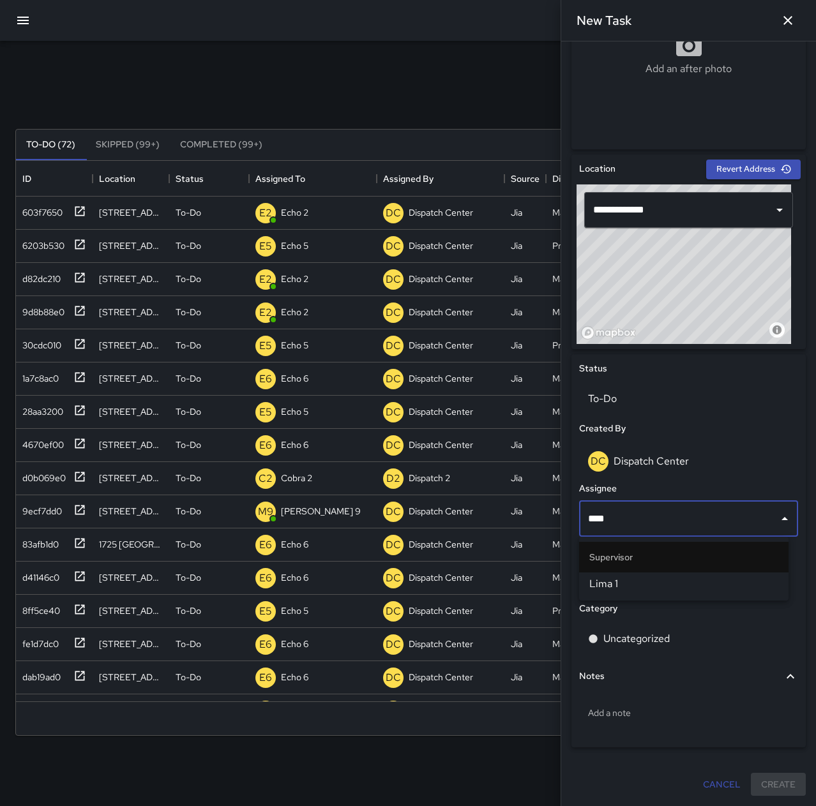
type input "****"
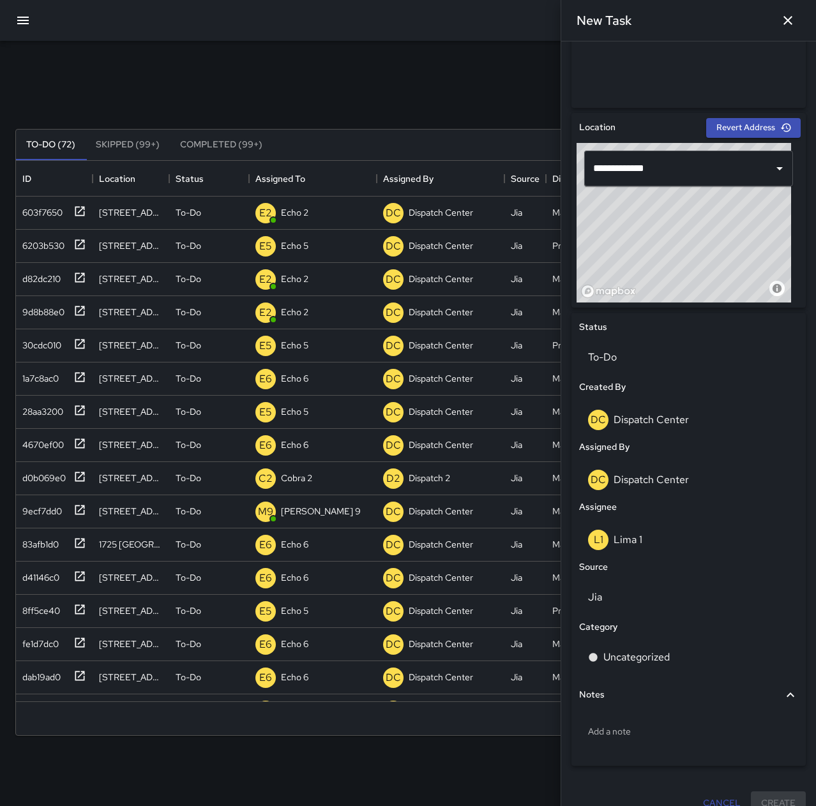
scroll to position [351, 0]
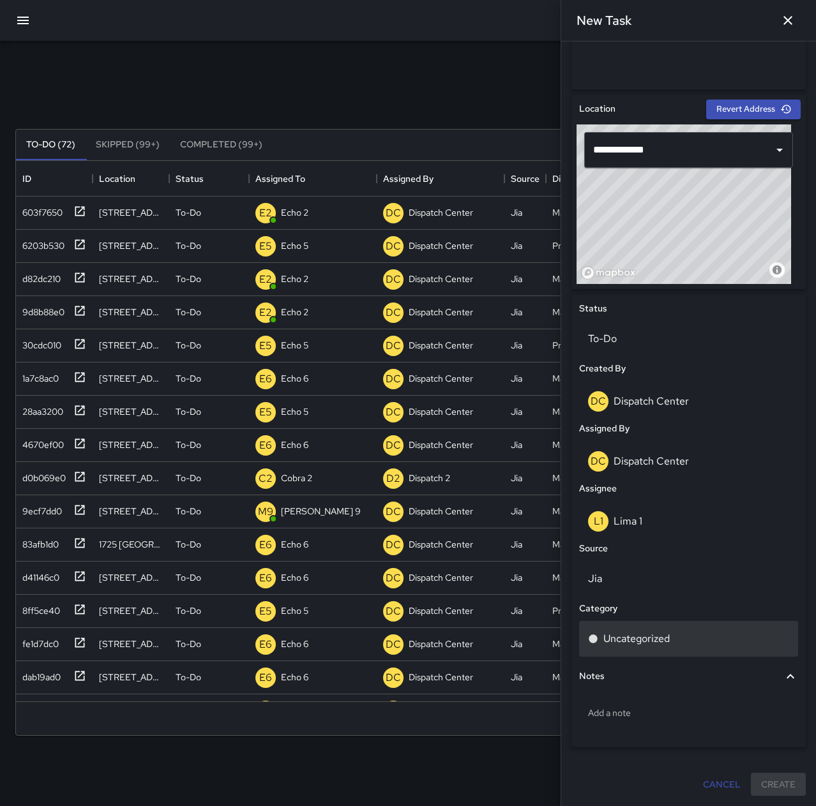
click at [671, 632] on div "Uncategorized" at bounding box center [688, 638] width 201 height 15
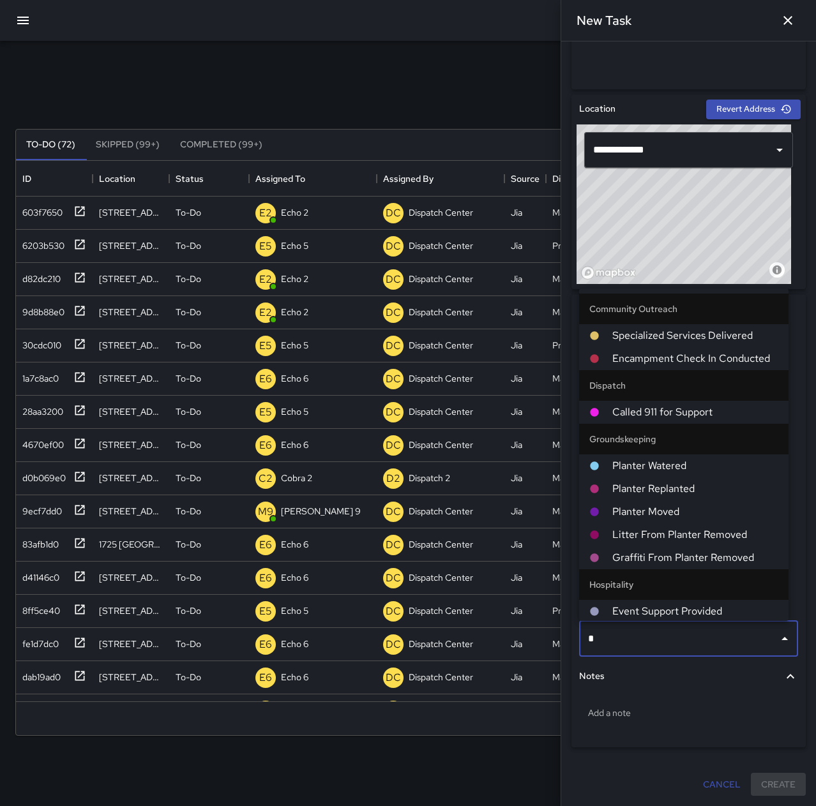
type input "**"
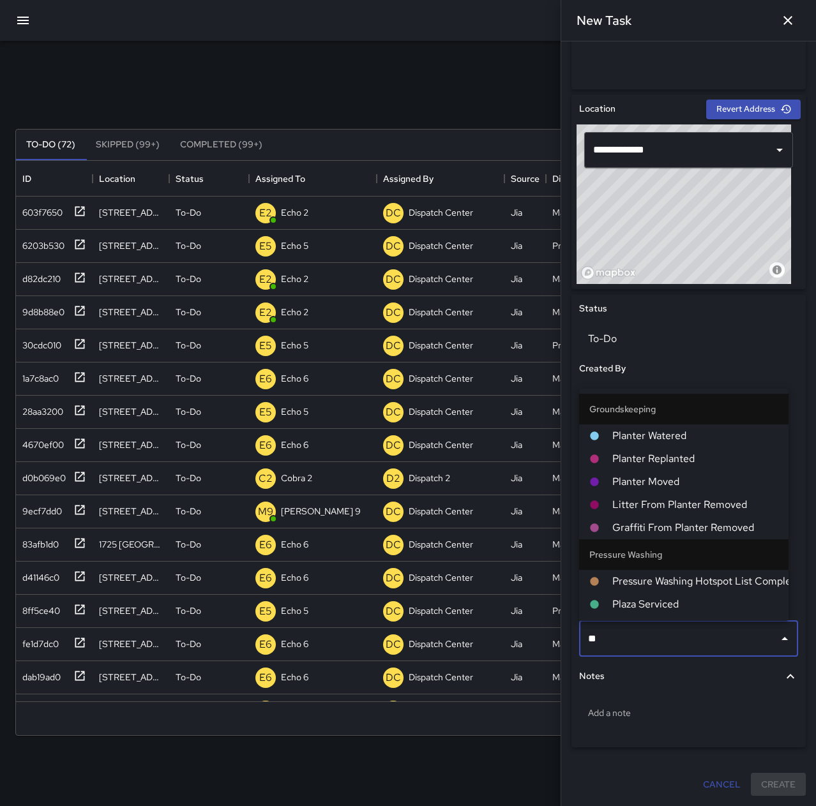
click at [678, 506] on span "Litter From Planter Removed" at bounding box center [695, 504] width 166 height 15
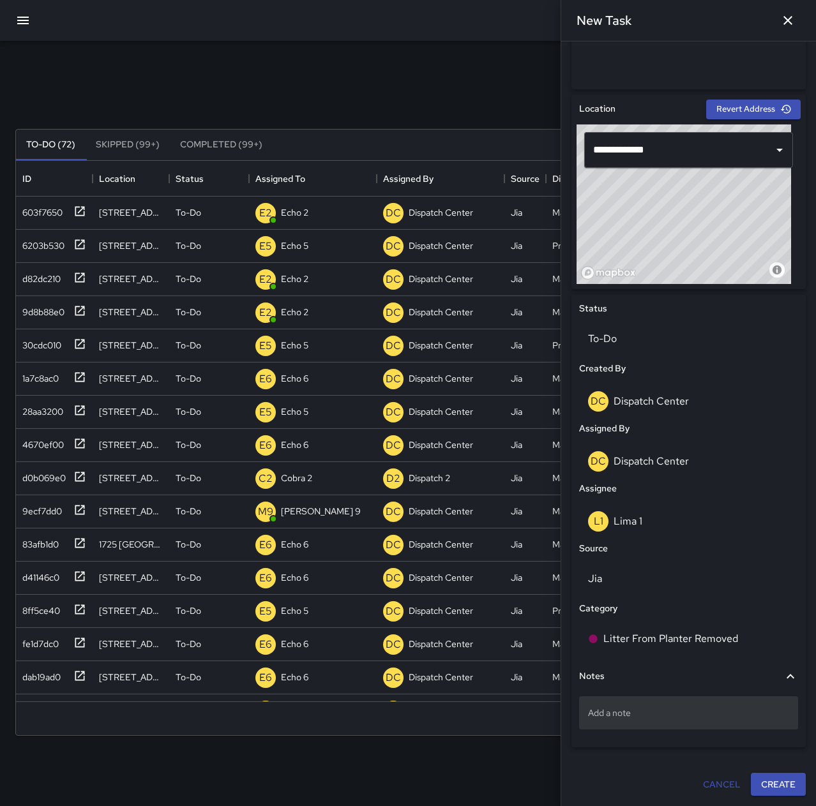
click at [668, 716] on p "Add a note" at bounding box center [688, 713] width 201 height 13
type textarea "**********"
click at [781, 785] on button "Create" at bounding box center [778, 785] width 55 height 24
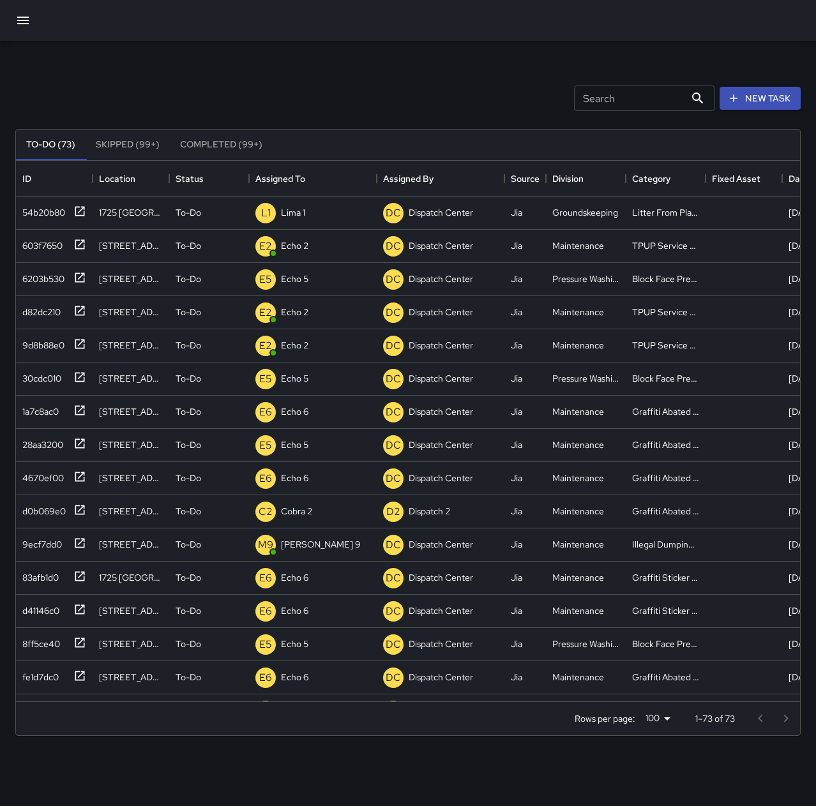
click at [20, 20] on icon "button" at bounding box center [22, 21] width 11 height 8
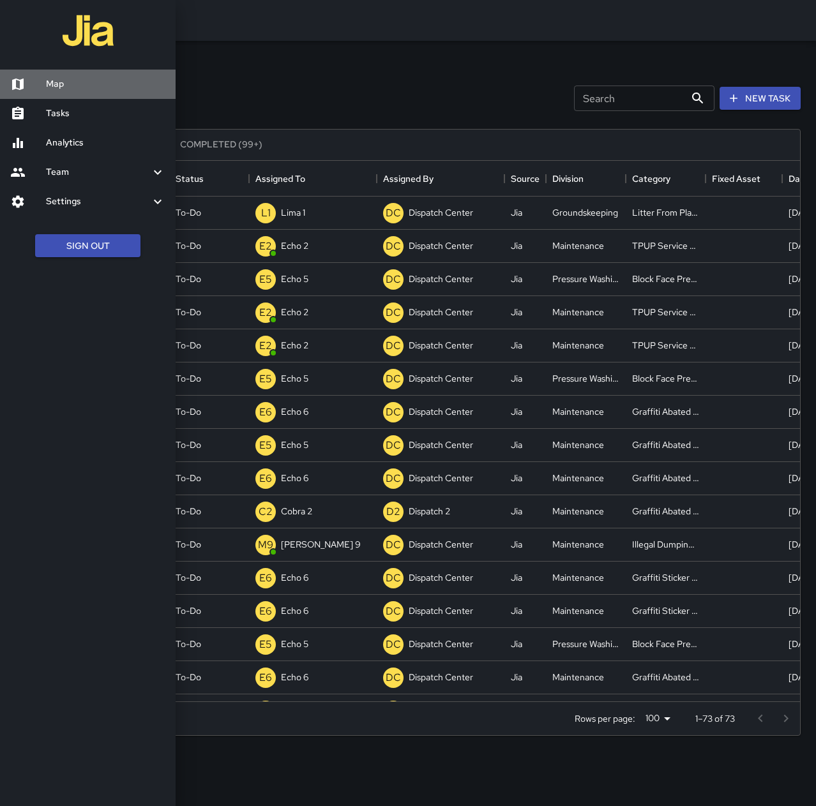
click at [60, 84] on h6 "Map" at bounding box center [105, 84] width 119 height 14
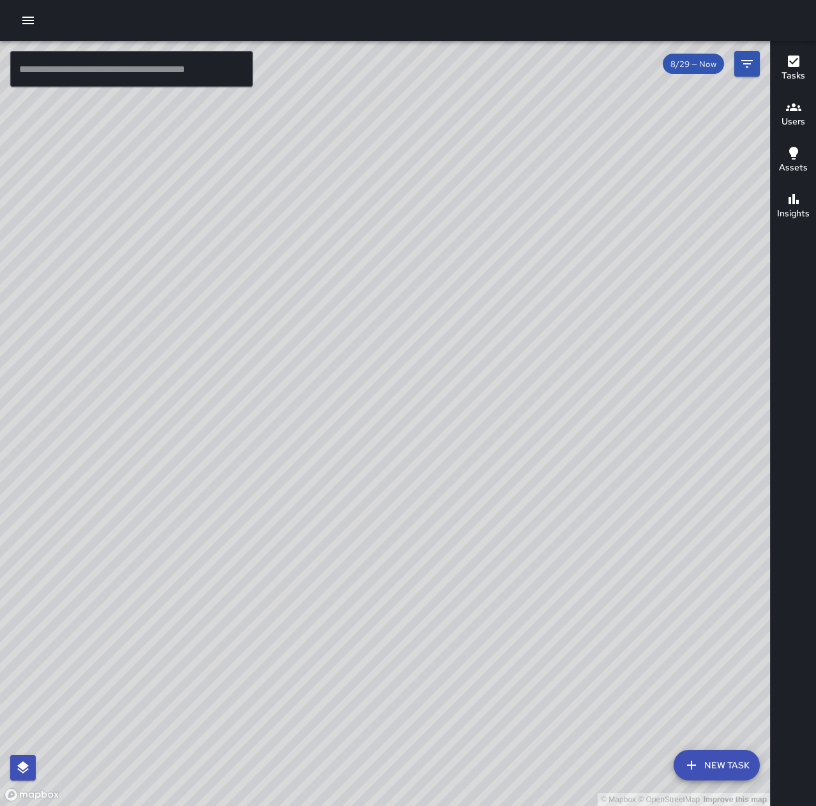
drag, startPoint x: 677, startPoint y: 330, endPoint x: 389, endPoint y: 547, distance: 360.6
click at [389, 547] on div "© Mapbox © OpenStreetMap Improve this map" at bounding box center [385, 424] width 770 height 766
drag, startPoint x: 639, startPoint y: 515, endPoint x: 645, endPoint y: 488, distance: 27.6
click at [645, 488] on div "© Mapbox © OpenStreetMap Improve this map" at bounding box center [385, 424] width 770 height 766
click at [31, 20] on icon "button" at bounding box center [27, 21] width 11 height 8
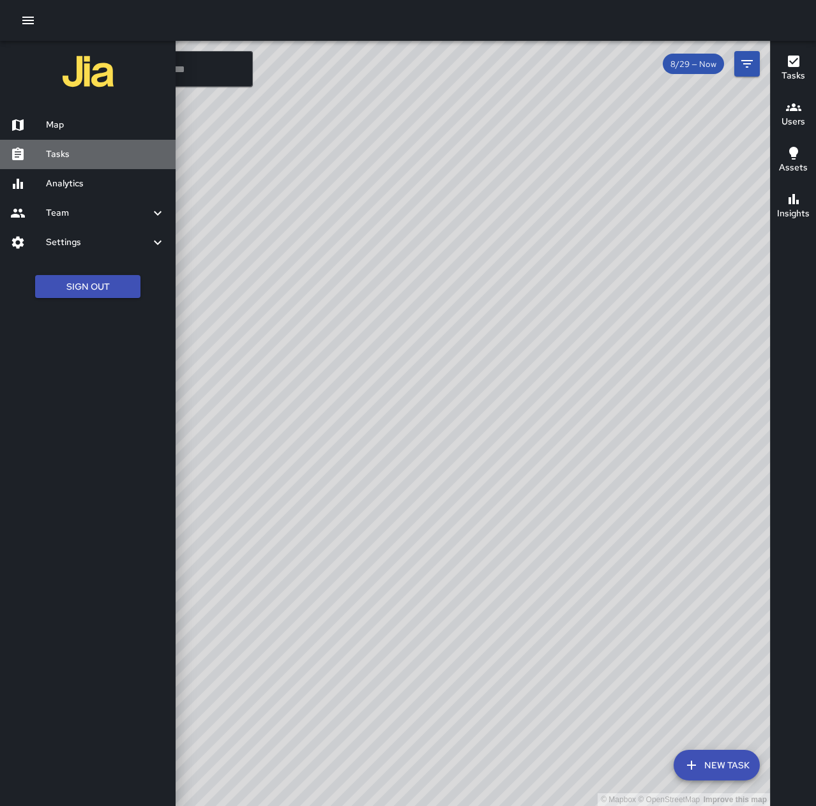
click at [77, 156] on h6 "Tasks" at bounding box center [105, 154] width 119 height 14
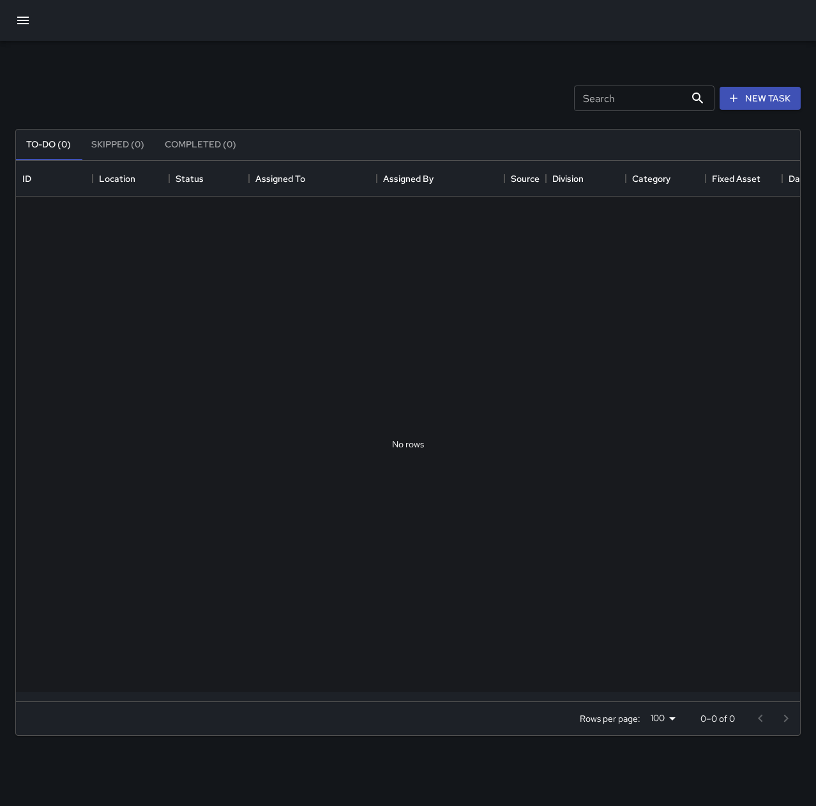
scroll to position [531, 774]
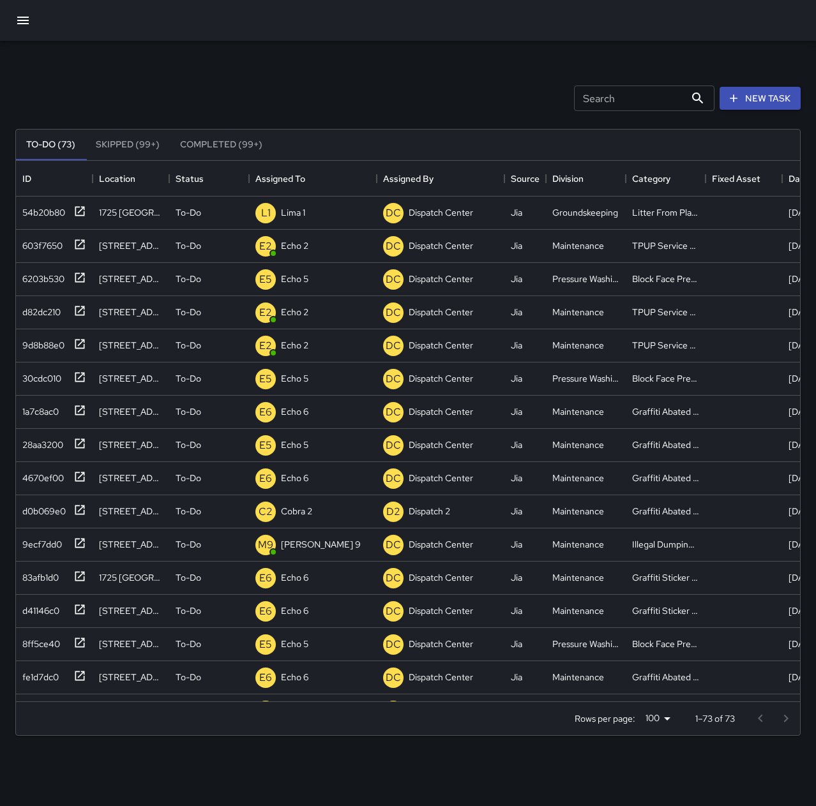
click at [26, 19] on icon "button" at bounding box center [22, 20] width 15 height 15
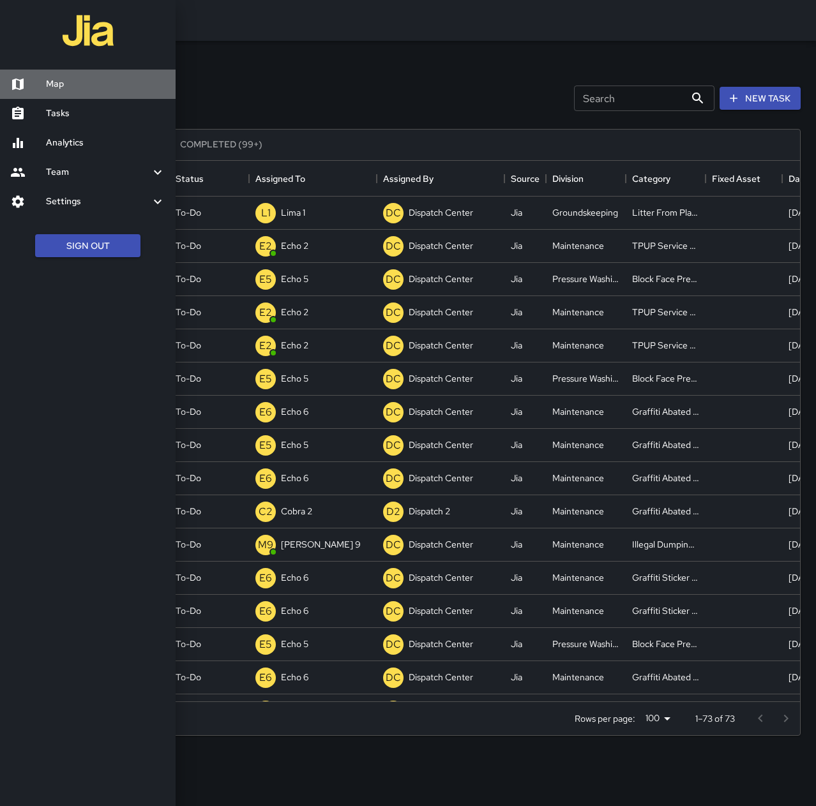
click at [61, 84] on h6 "Map" at bounding box center [105, 84] width 119 height 14
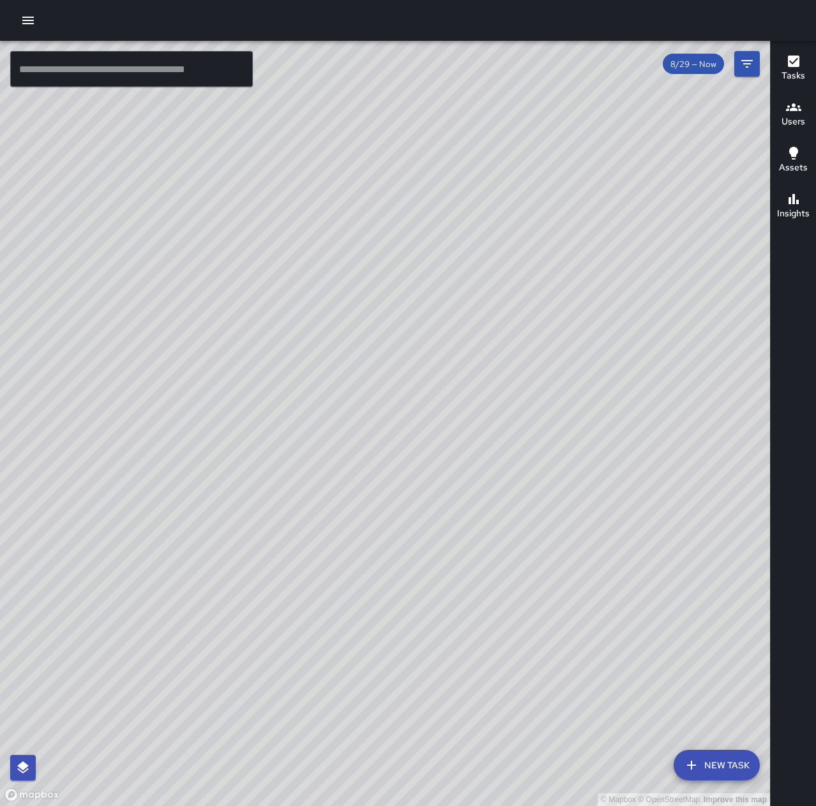
drag, startPoint x: 544, startPoint y: 407, endPoint x: 407, endPoint y: 379, distance: 139.5
click at [407, 379] on div "© Mapbox © OpenStreetMap Improve this map" at bounding box center [385, 424] width 770 height 766
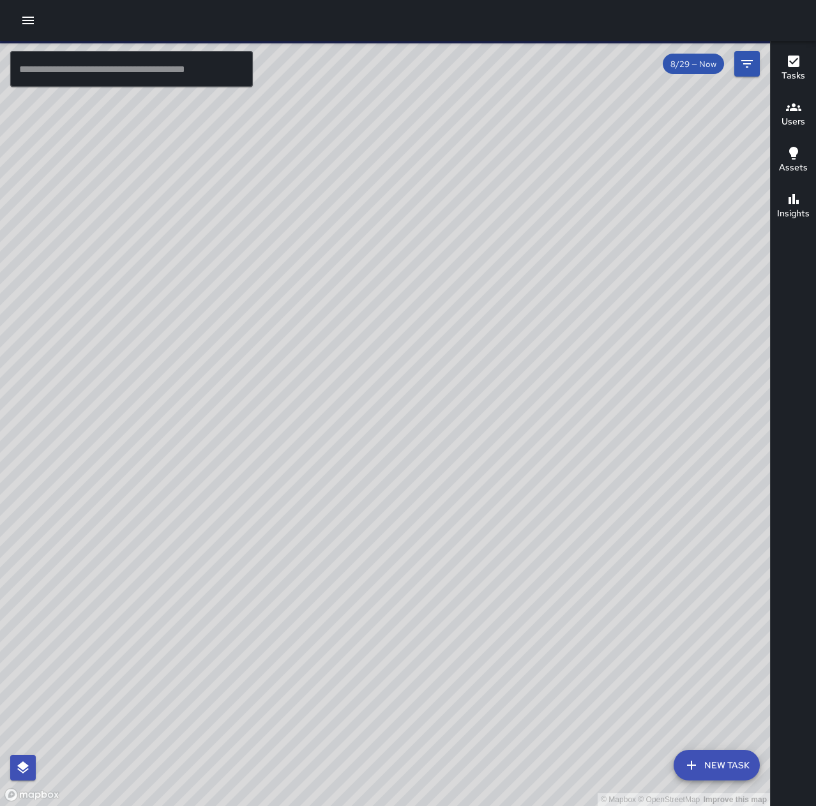
drag, startPoint x: 421, startPoint y: 624, endPoint x: 485, endPoint y: 522, distance: 119.9
click at [485, 522] on div "© Mapbox © OpenStreetMap Improve this map" at bounding box center [385, 424] width 770 height 766
drag, startPoint x: 371, startPoint y: 554, endPoint x: 478, endPoint y: 255, distance: 316.9
click at [478, 255] on div "© Mapbox © OpenStreetMap Improve this map" at bounding box center [385, 424] width 770 height 766
drag, startPoint x: 409, startPoint y: 417, endPoint x: 567, endPoint y: 199, distance: 268.8
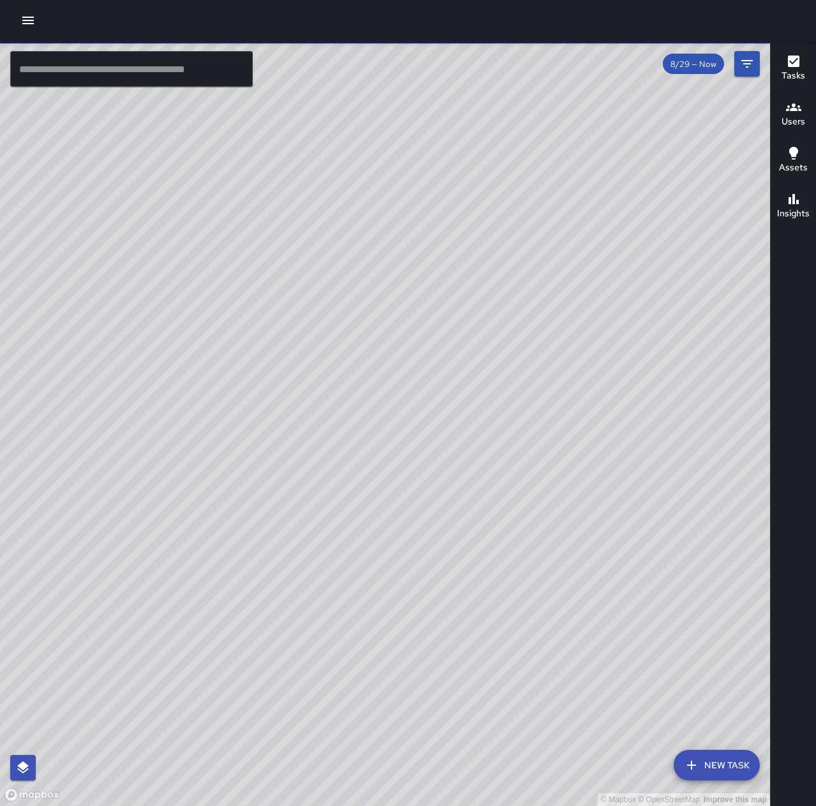
click at [567, 199] on div "© Mapbox © OpenStreetMap Improve this map" at bounding box center [385, 424] width 770 height 766
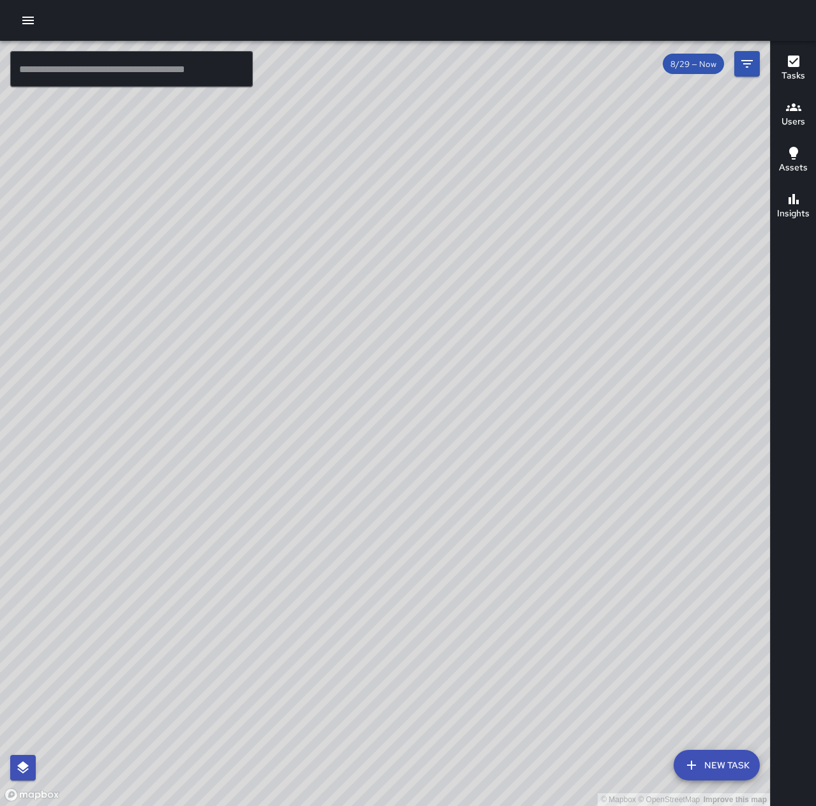
drag, startPoint x: 704, startPoint y: 331, endPoint x: 253, endPoint y: 694, distance: 578.5
click at [251, 698] on div "© Mapbox © OpenStreetMap Improve this map" at bounding box center [385, 424] width 770 height 766
click at [35, 19] on button "button" at bounding box center [28, 21] width 26 height 26
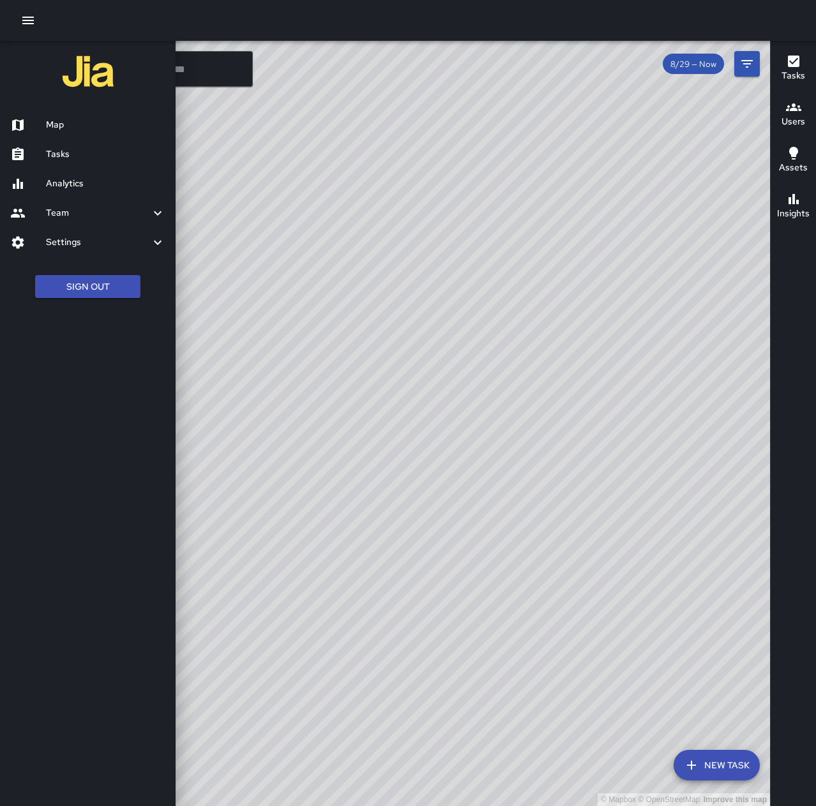
click at [91, 154] on h6 "Tasks" at bounding box center [105, 154] width 119 height 14
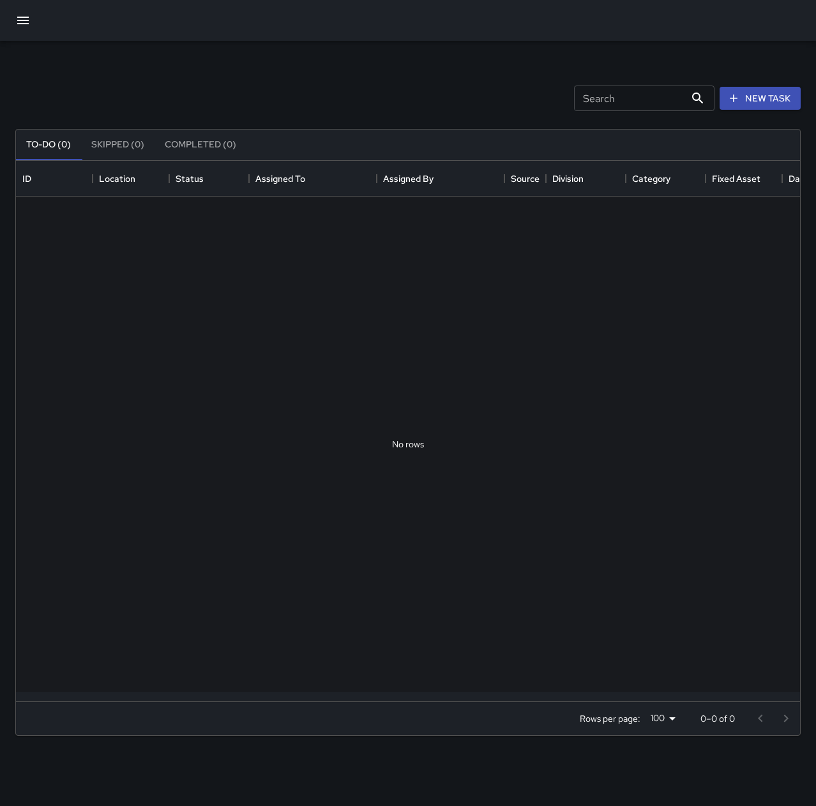
scroll to position [531, 774]
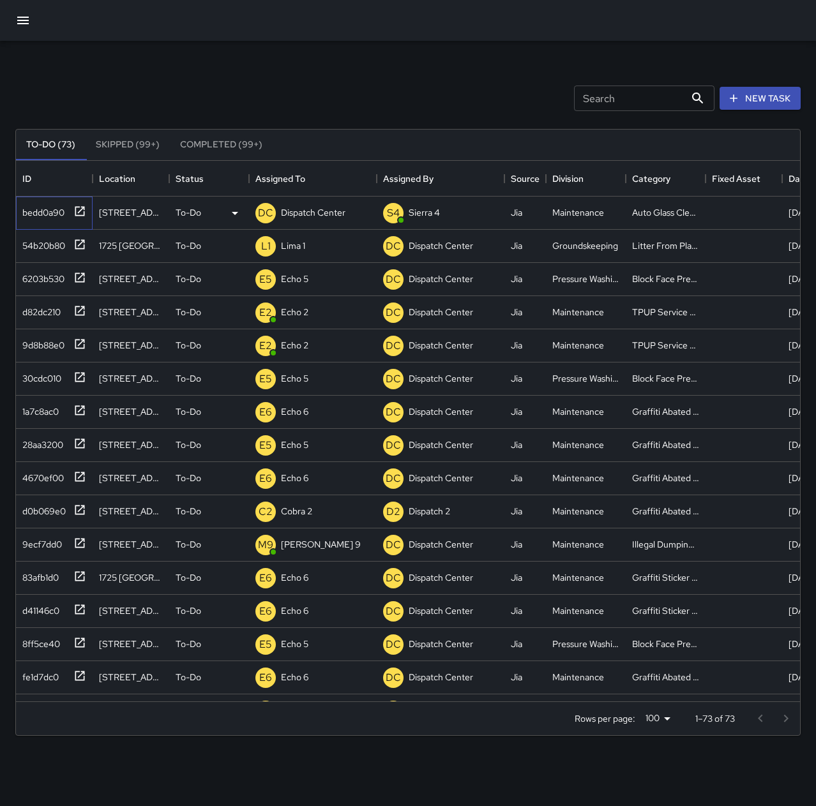
click at [50, 212] on div "bedd0a90" at bounding box center [40, 210] width 47 height 18
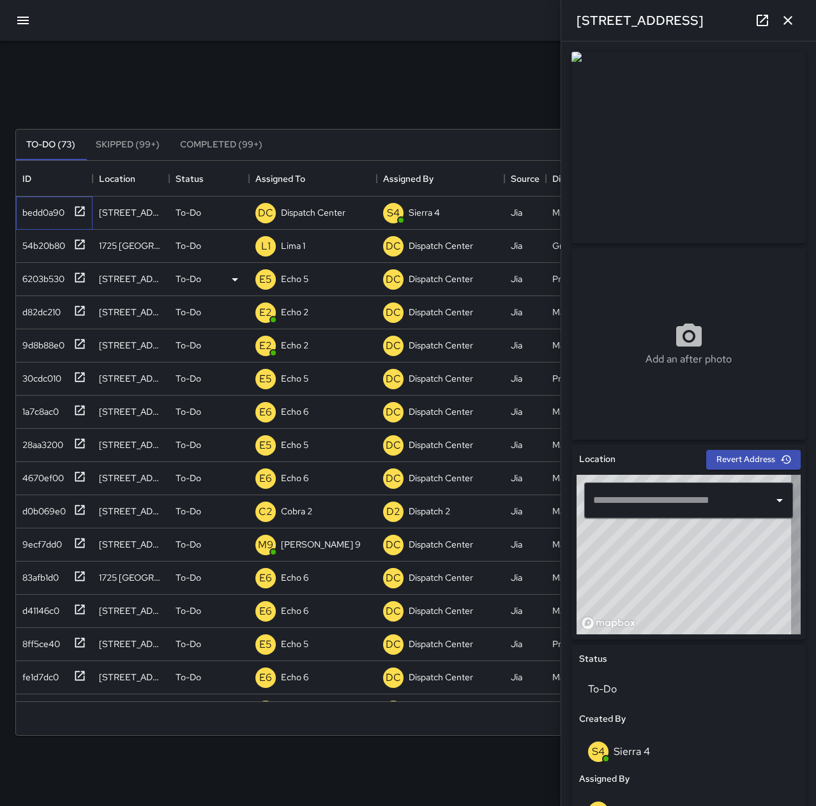
type input "**********"
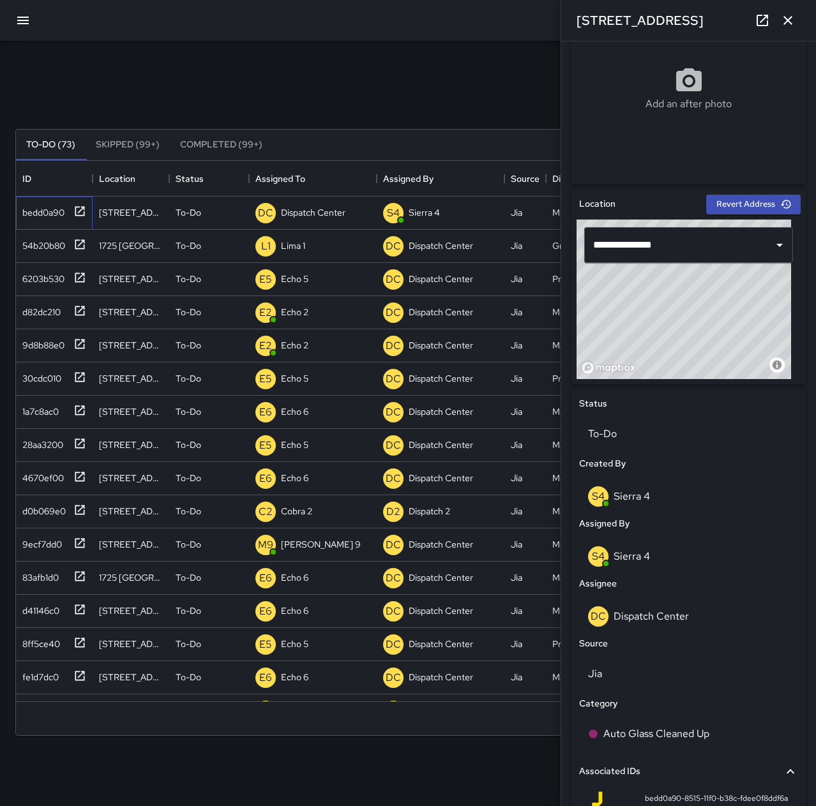
scroll to position [319, 0]
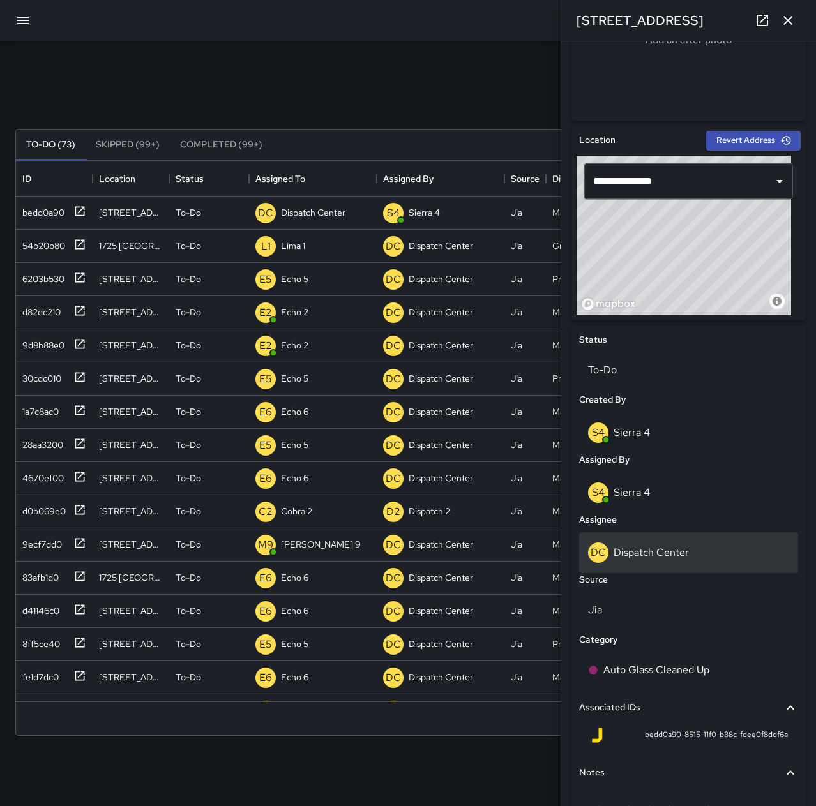
click at [674, 544] on div "DC Dispatch Center" at bounding box center [688, 553] width 201 height 20
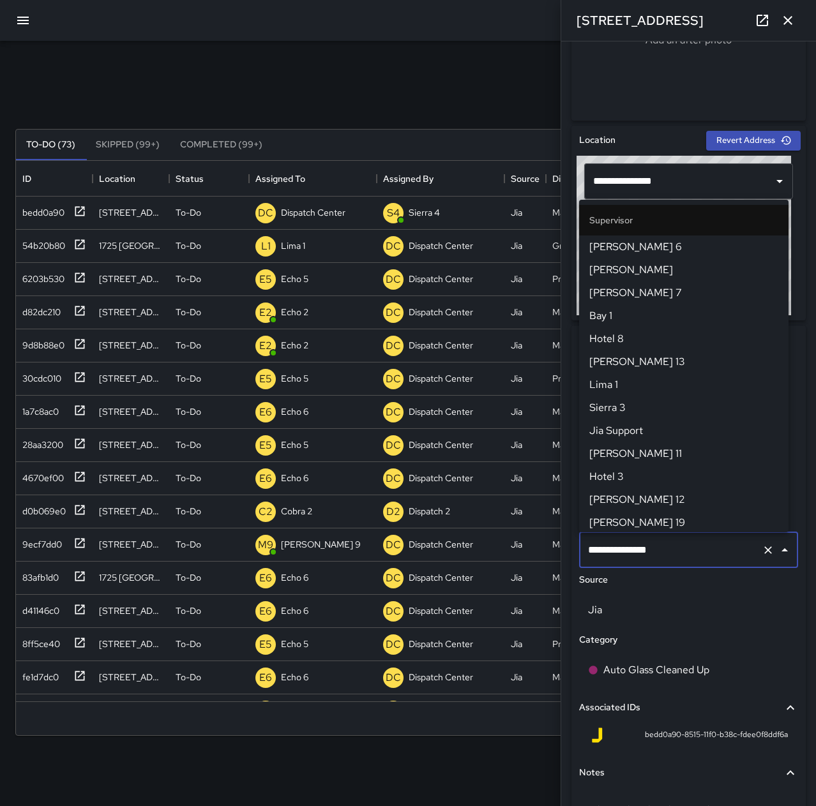
scroll to position [1220, 0]
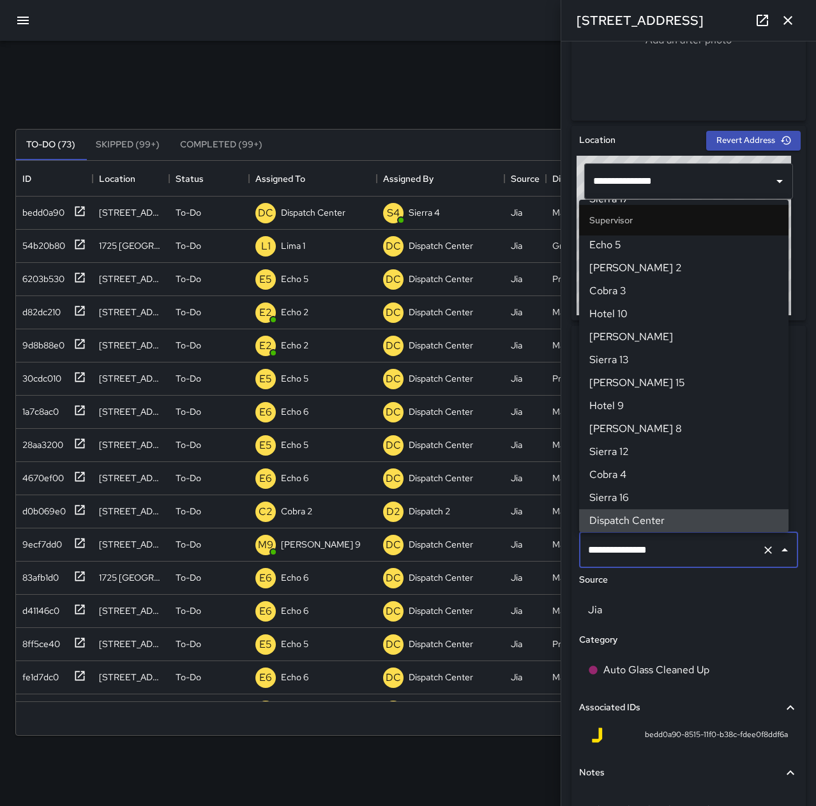
click at [764, 547] on icon "Clear" at bounding box center [768, 551] width 8 height 8
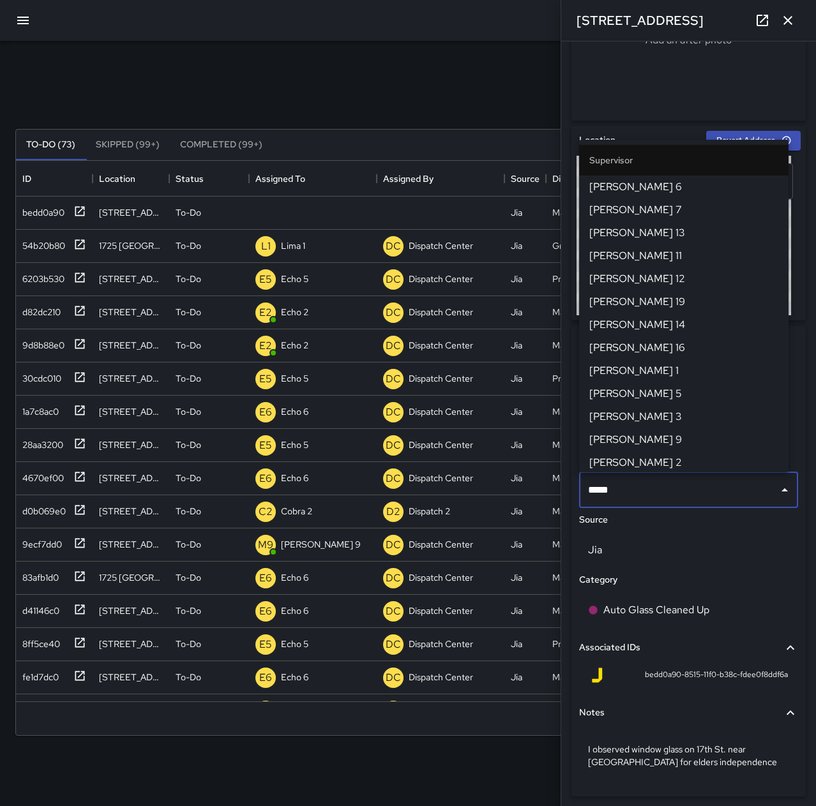
type input "******"
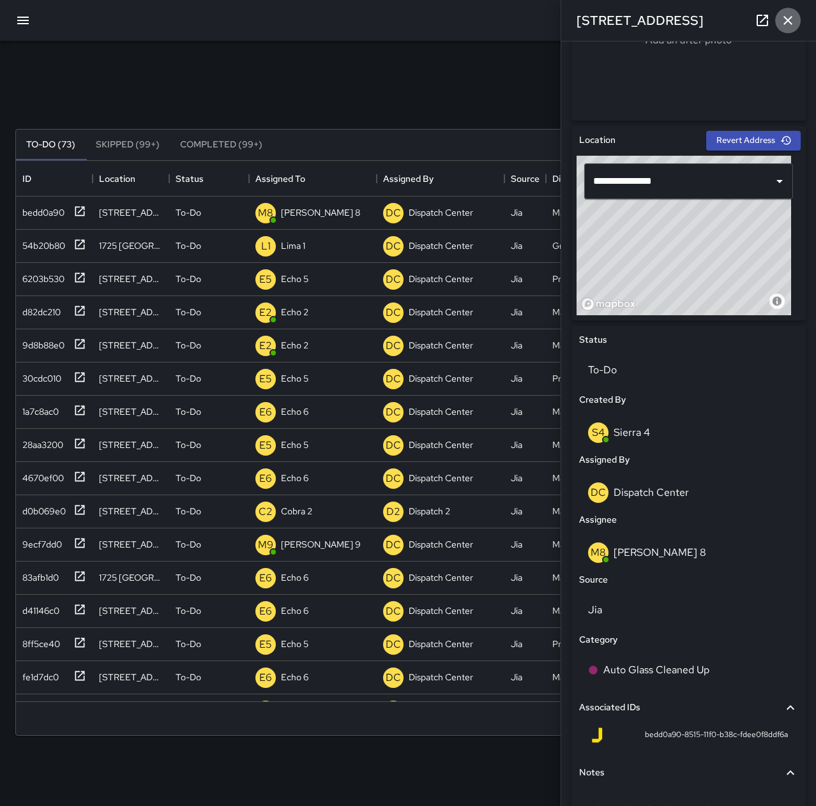
click at [783, 20] on icon "button" at bounding box center [787, 20] width 15 height 15
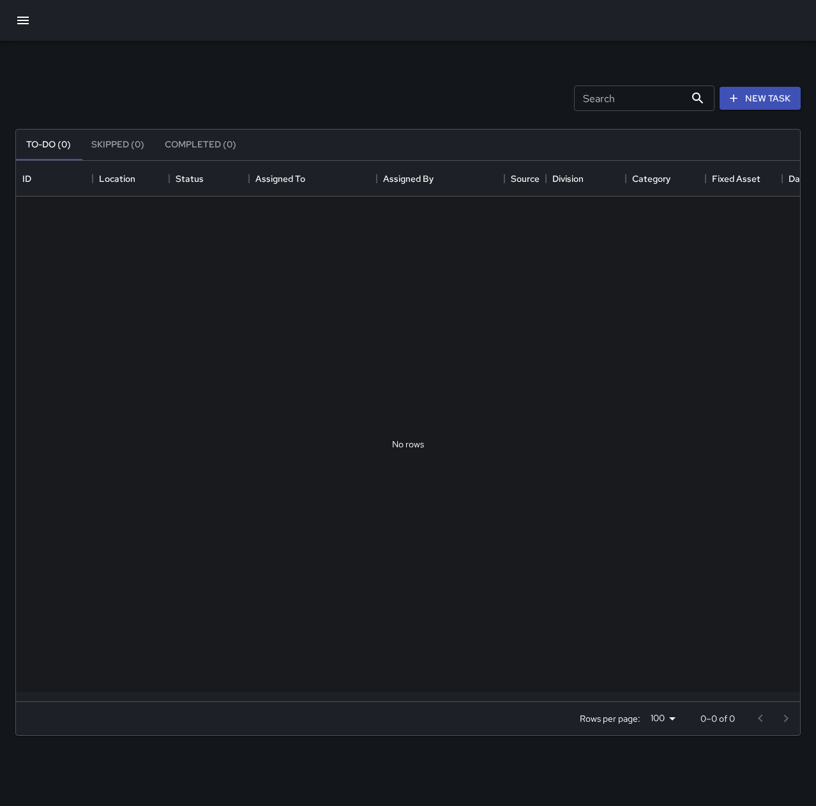
scroll to position [531, 774]
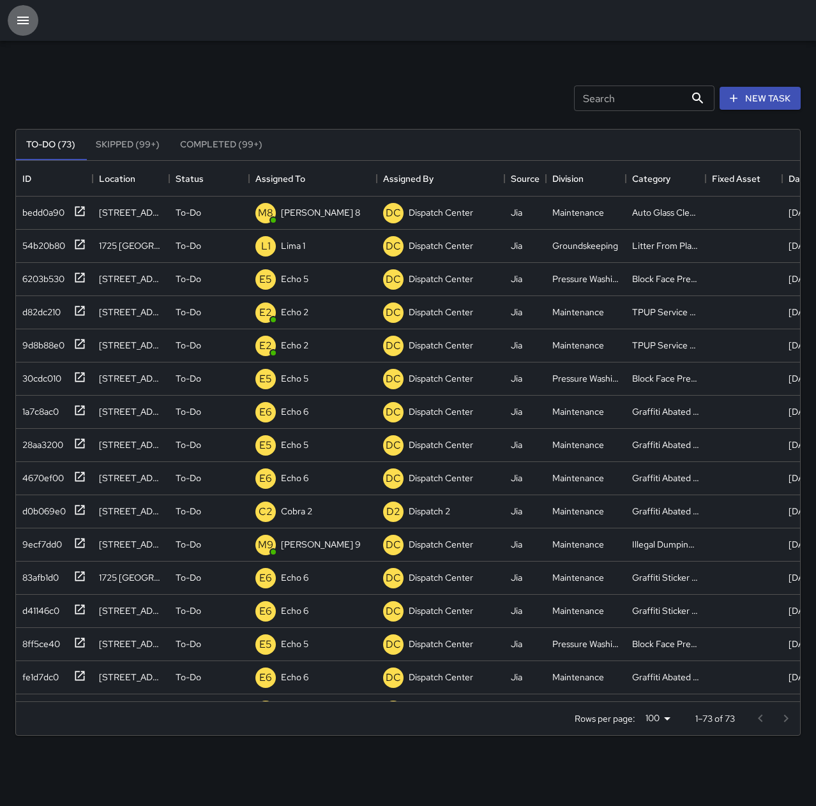
click at [15, 24] on button "button" at bounding box center [23, 20] width 31 height 31
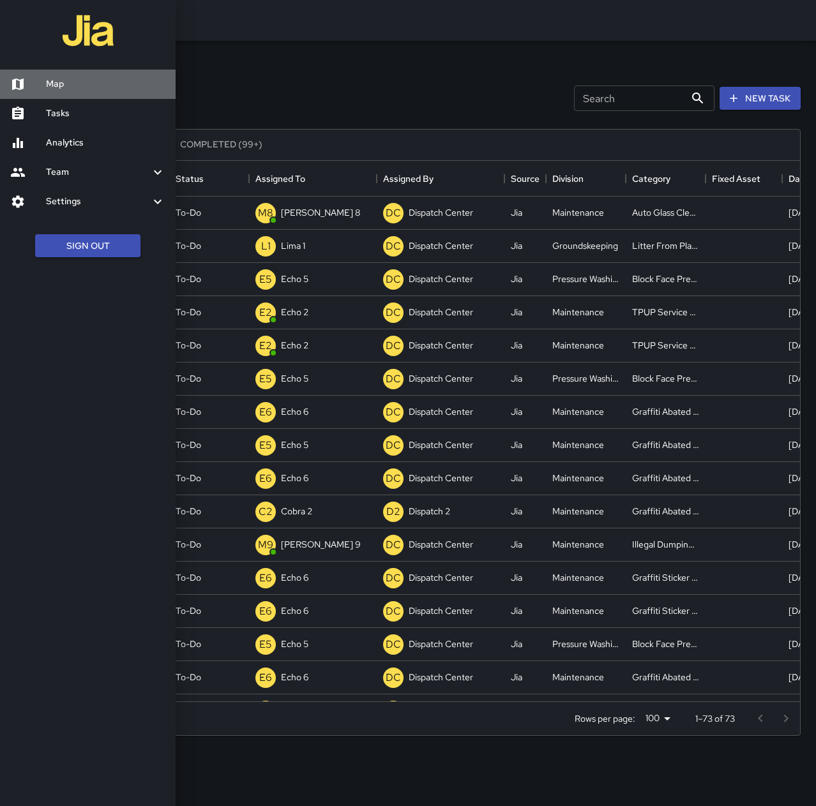
click at [62, 82] on h6 "Map" at bounding box center [105, 84] width 119 height 14
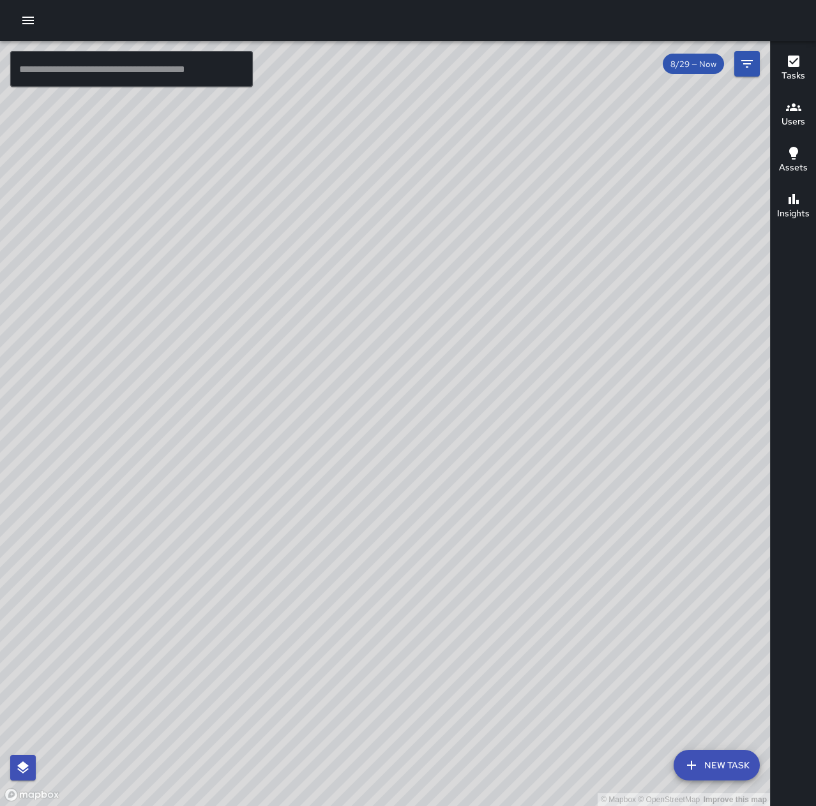
drag, startPoint x: 622, startPoint y: 272, endPoint x: 722, endPoint y: 223, distance: 111.4
click at [723, 224] on div "© Mapbox © OpenStreetMap Improve this map" at bounding box center [385, 424] width 770 height 766
drag, startPoint x: 524, startPoint y: 509, endPoint x: 687, endPoint y: 200, distance: 349.8
click at [687, 200] on div "© Mapbox © OpenStreetMap Improve this map" at bounding box center [385, 424] width 770 height 766
drag, startPoint x: 505, startPoint y: 608, endPoint x: 710, endPoint y: 303, distance: 367.1
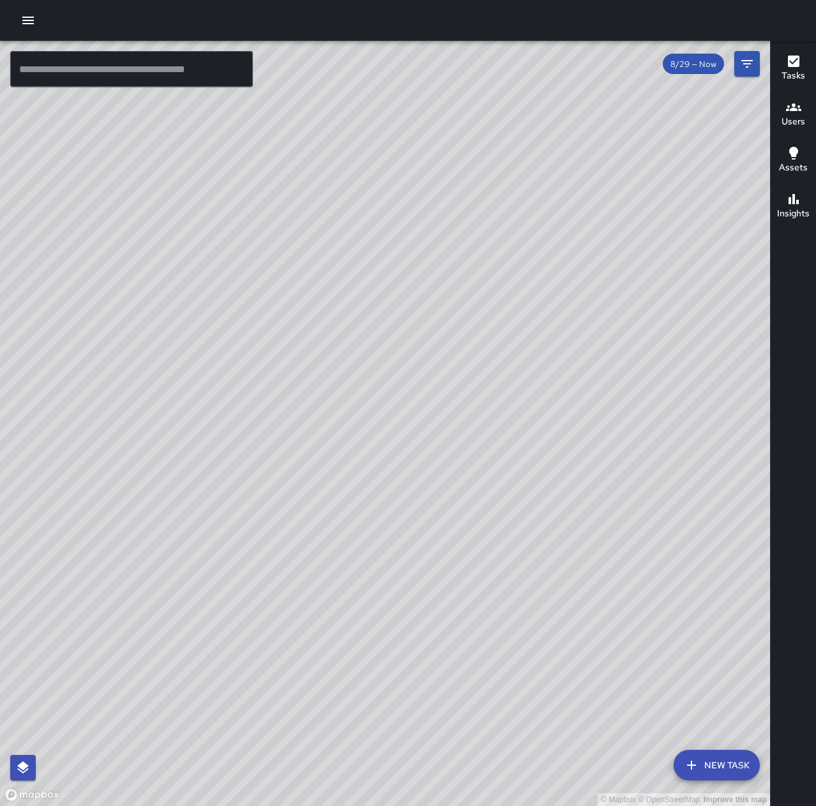
click at [710, 303] on div "© Mapbox © OpenStreetMap Improve this map" at bounding box center [385, 424] width 770 height 766
drag, startPoint x: 478, startPoint y: 661, endPoint x: 642, endPoint y: 444, distance: 272.1
click at [642, 444] on div "© Mapbox © OpenStreetMap Improve this map" at bounding box center [385, 424] width 770 height 766
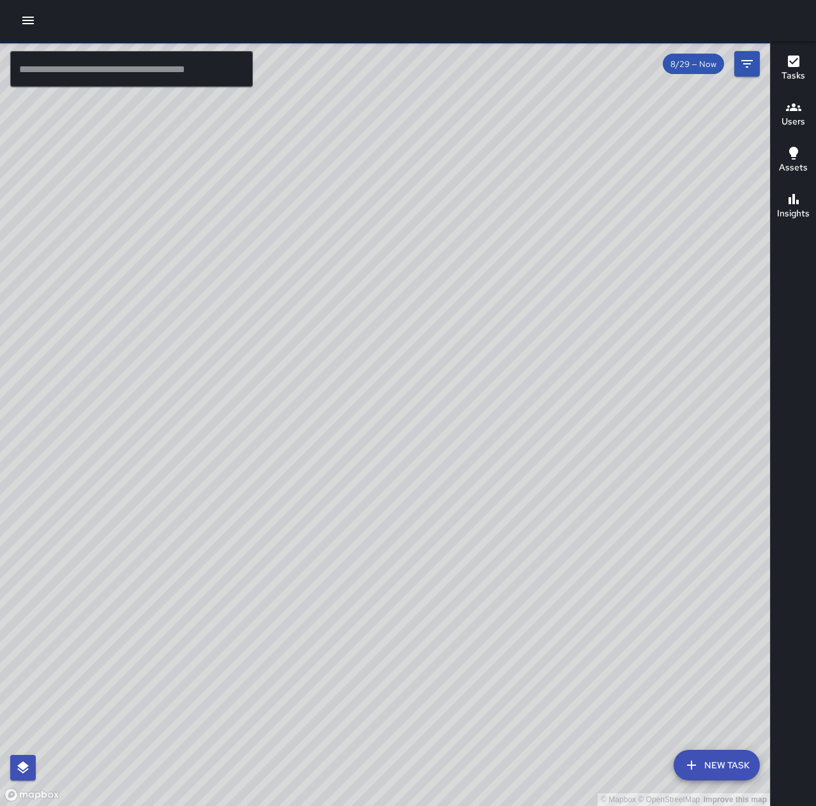
click at [32, 19] on icon "button" at bounding box center [27, 20] width 15 height 15
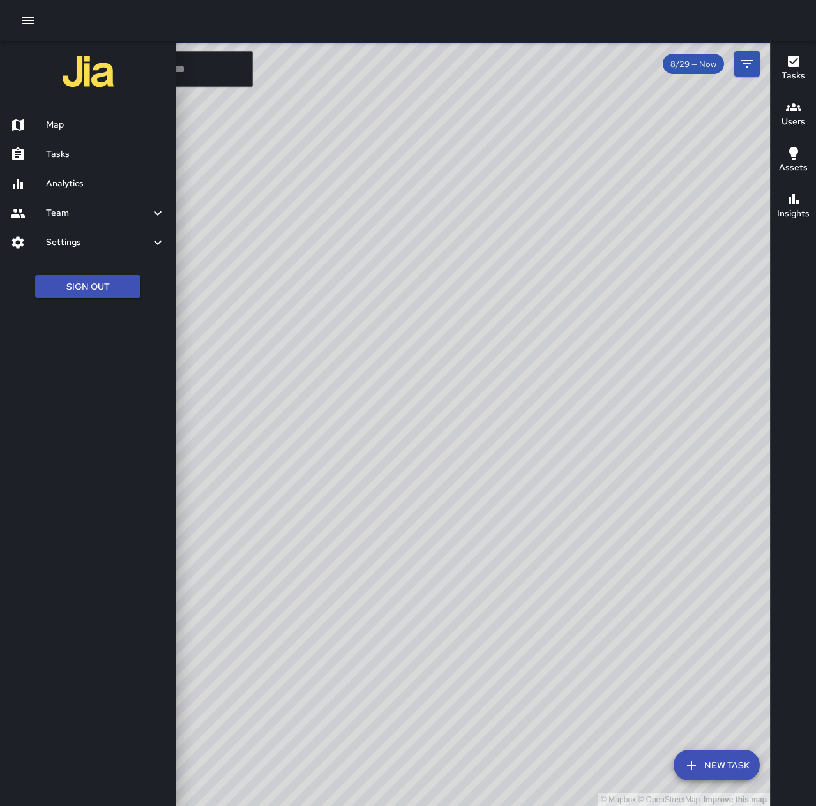
click at [89, 154] on h6 "Tasks" at bounding box center [105, 154] width 119 height 14
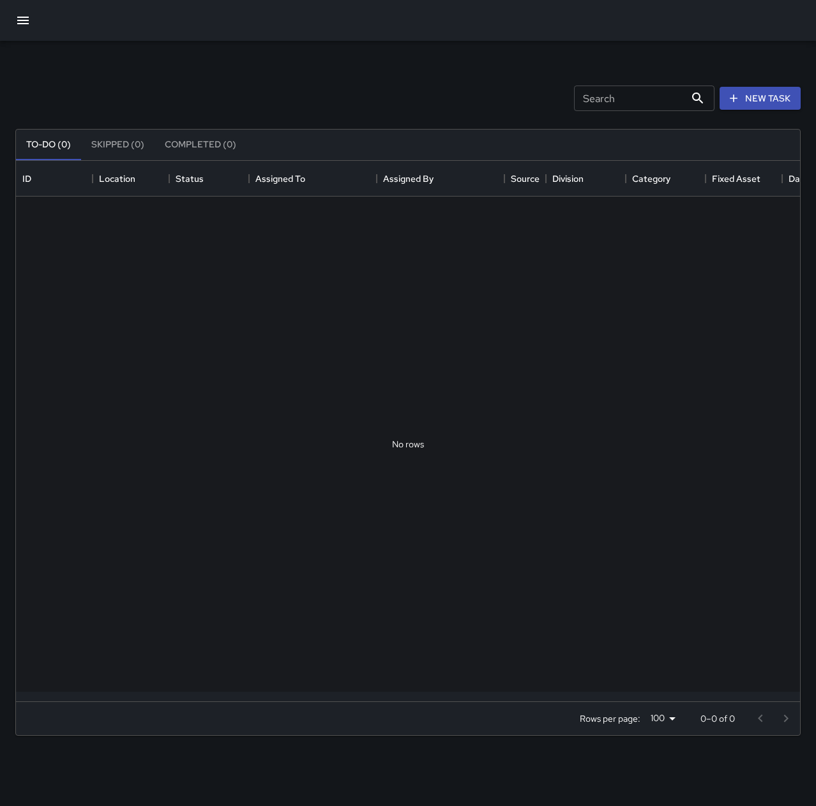
click at [52, 154] on button "To-Do (0)" at bounding box center [48, 145] width 65 height 31
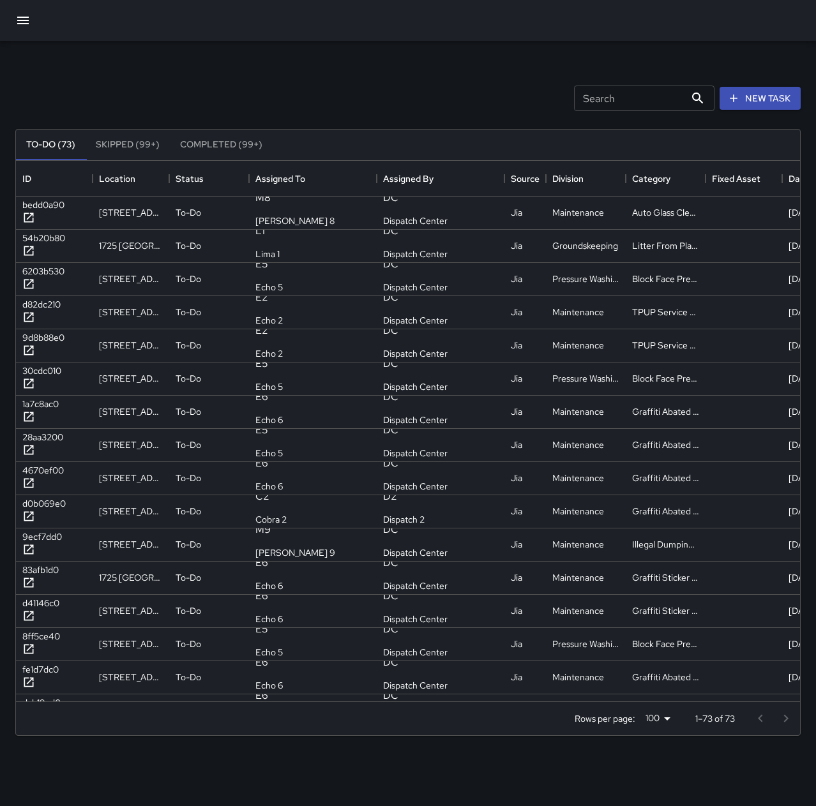
scroll to position [531, 774]
click at [295, 215] on p "[PERSON_NAME] 8" at bounding box center [294, 221] width 79 height 13
click at [336, 215] on icon "Clear" at bounding box center [333, 213] width 8 height 8
type input "****"
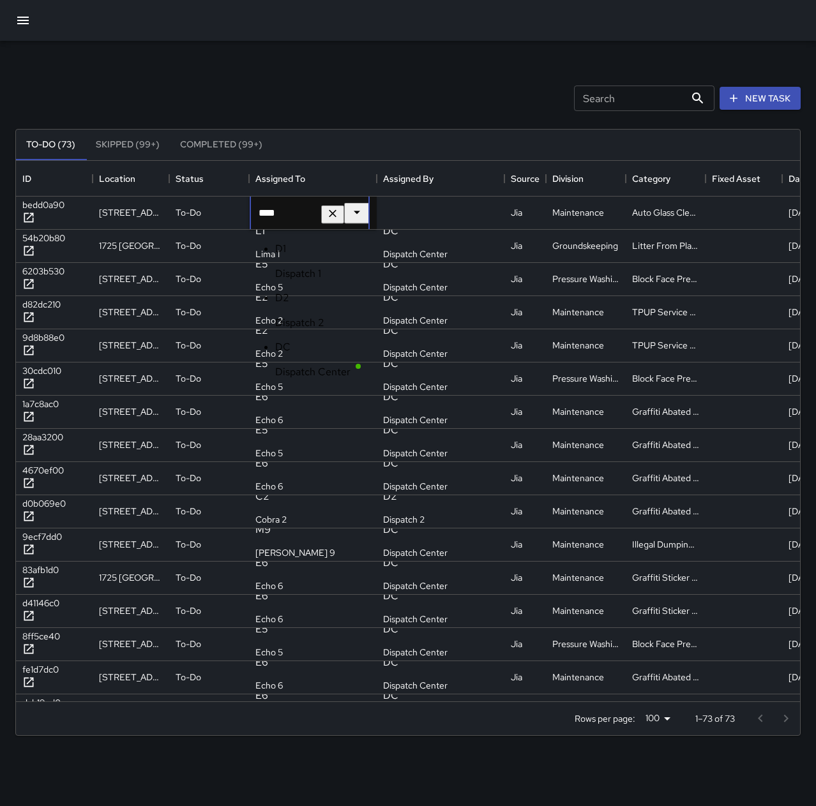
click at [339, 290] on li "D2 Dispatch 2" at bounding box center [325, 309] width 101 height 39
